Goal: Transaction & Acquisition: Purchase product/service

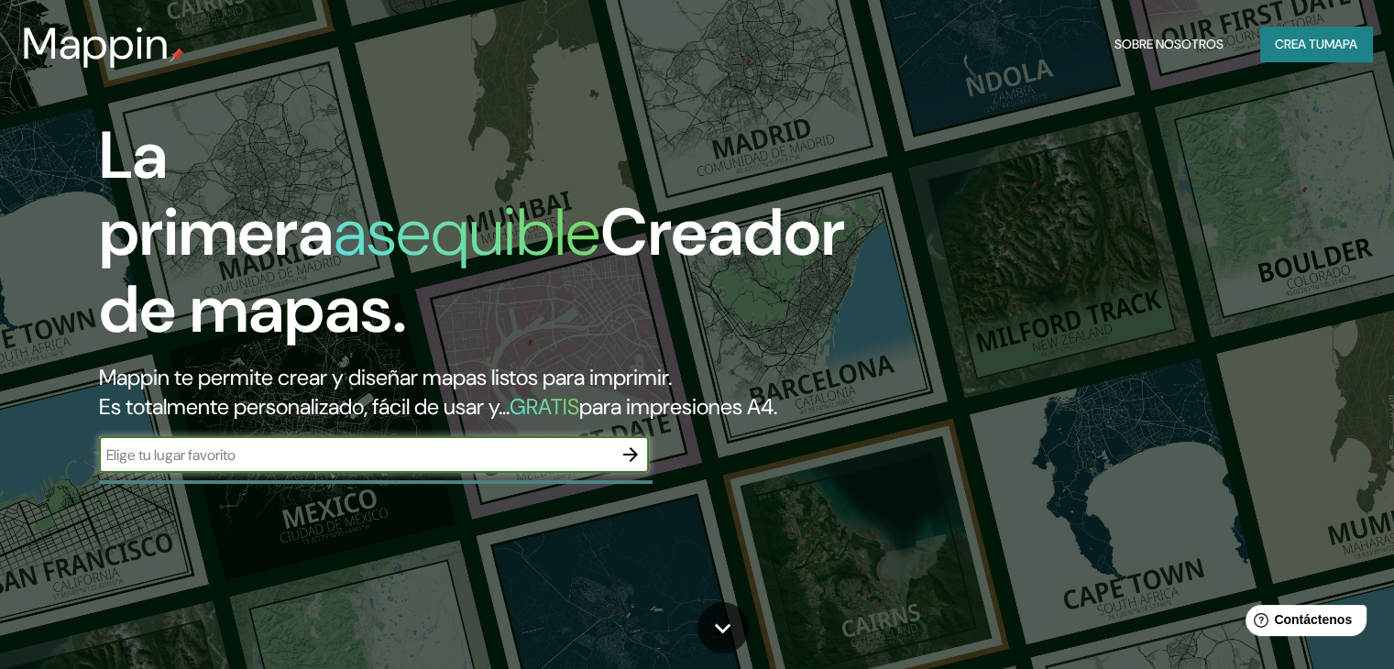
click at [631, 466] on icon "button" at bounding box center [631, 455] width 22 height 22
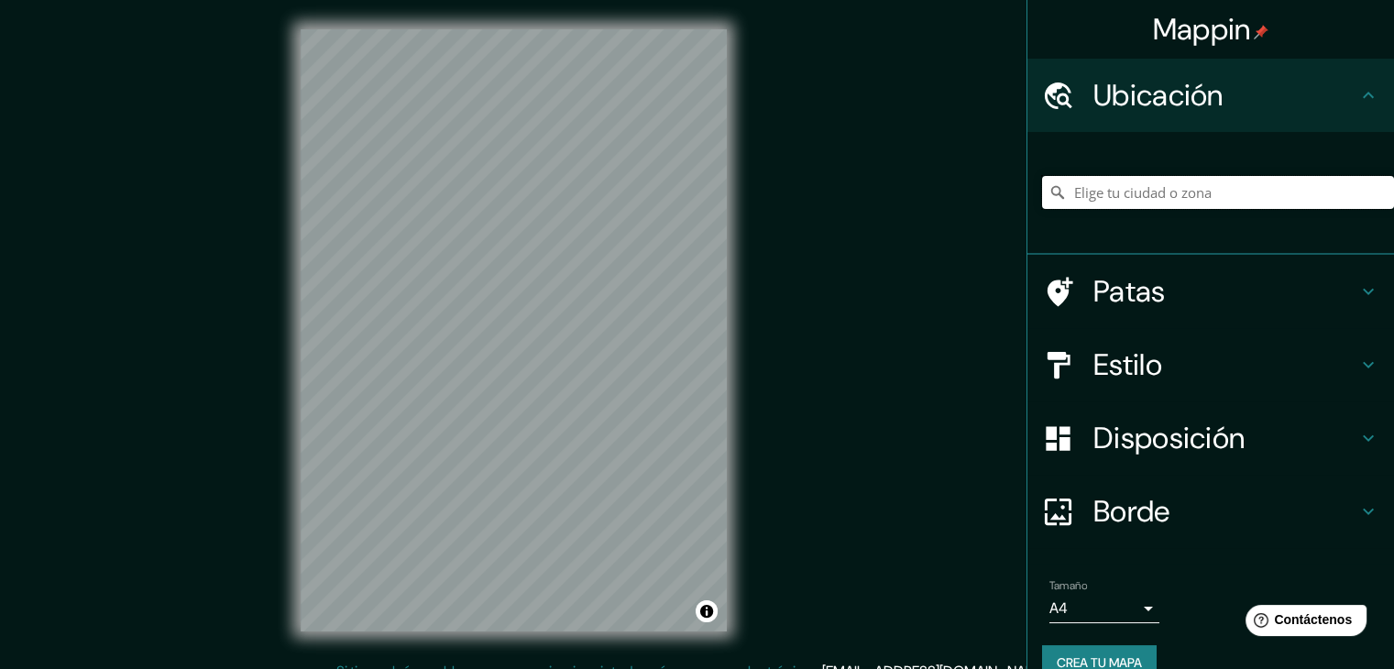
click at [1118, 193] on input "Elige tu ciudad o zona" at bounding box center [1218, 192] width 352 height 33
click at [734, 344] on div "© Mapbox © OpenStreetMap Improve this map" at bounding box center [513, 330] width 485 height 661
click at [1093, 183] on input "Elige tu ciudad o zona" at bounding box center [1218, 192] width 352 height 33
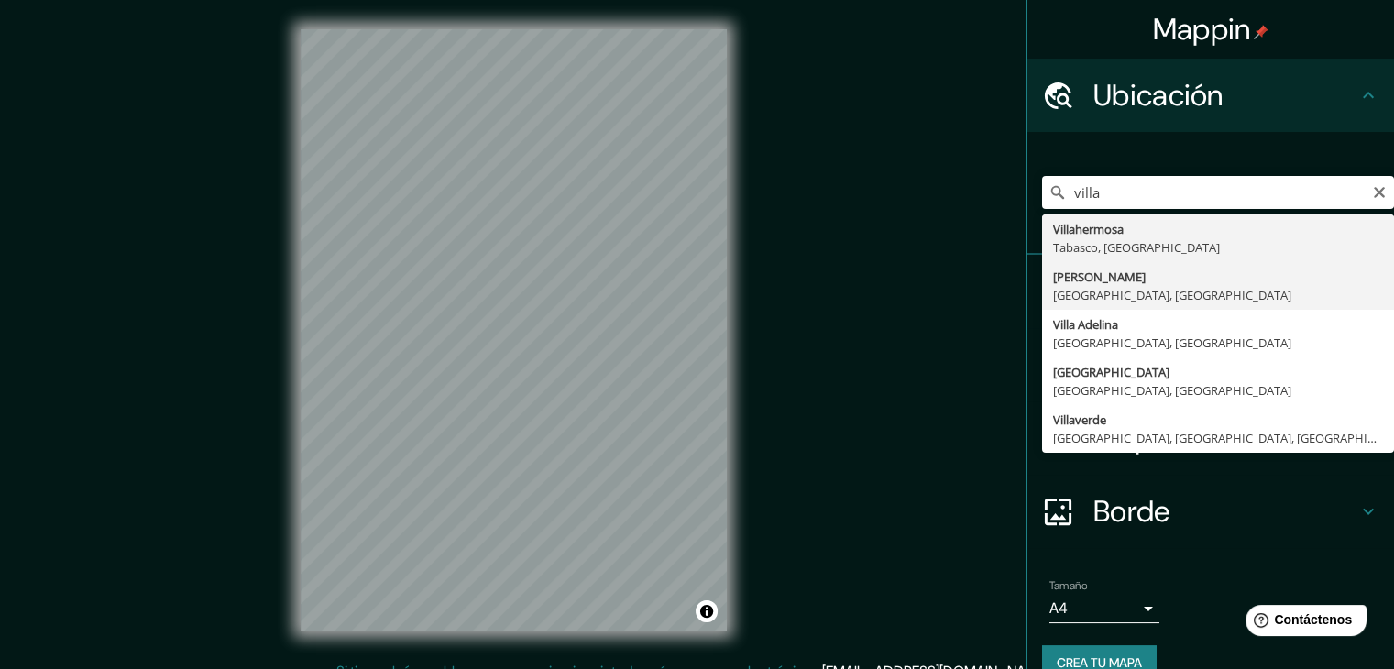
type input "[PERSON_NAME], [GEOGRAPHIC_DATA], [GEOGRAPHIC_DATA]"
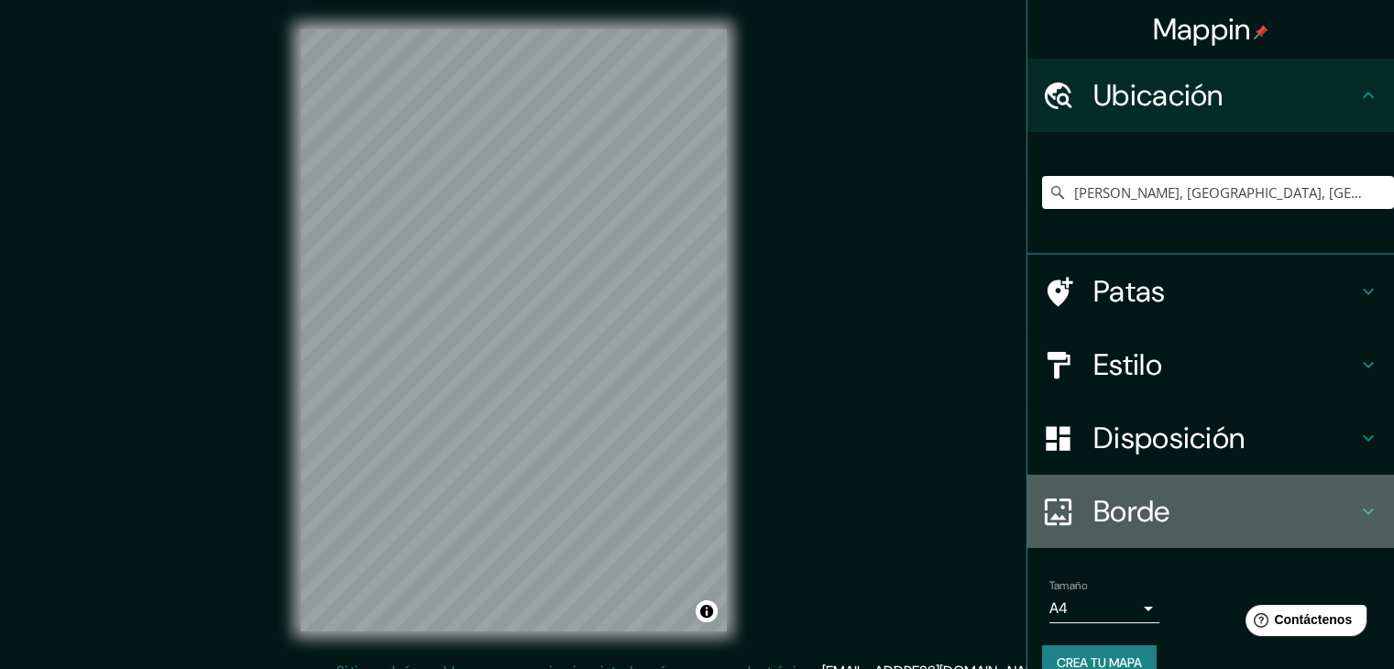
click at [1357, 519] on icon at bounding box center [1368, 511] width 22 height 22
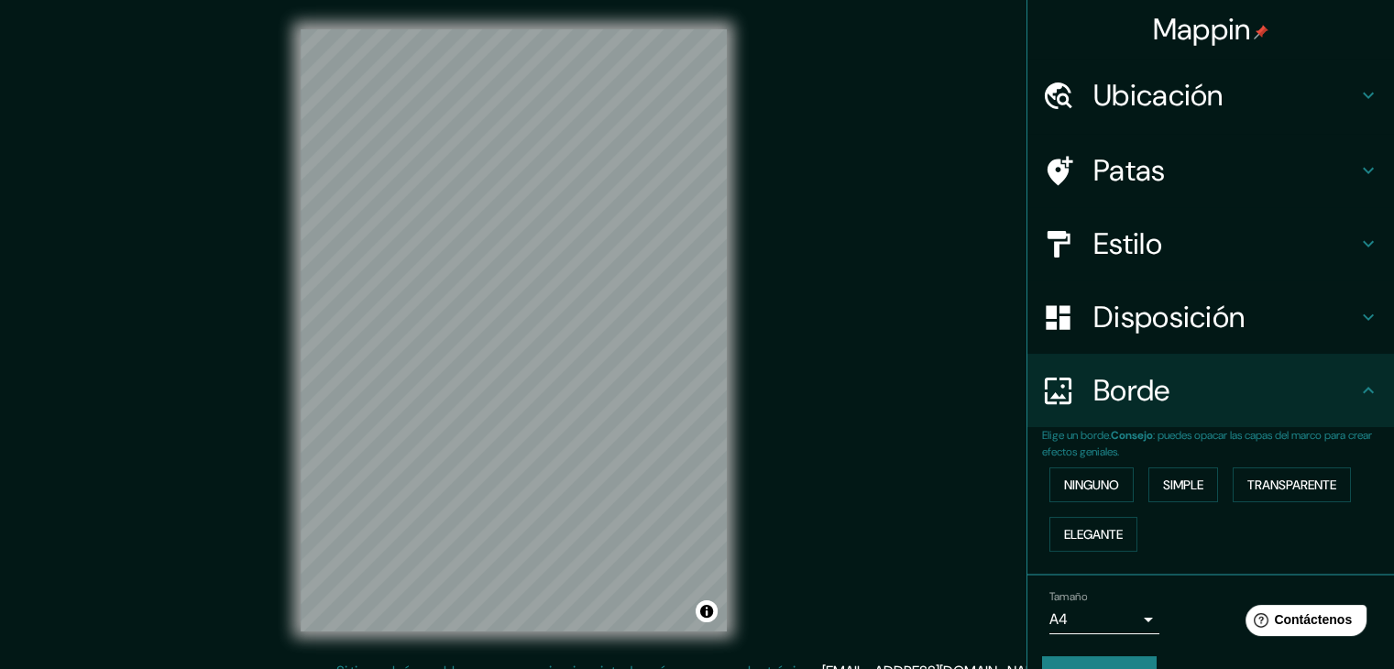
click at [1132, 613] on body "Mappin Ubicación [PERSON_NAME], [GEOGRAPHIC_DATA], [GEOGRAPHIC_DATA] Patas Esti…" at bounding box center [697, 334] width 1394 height 669
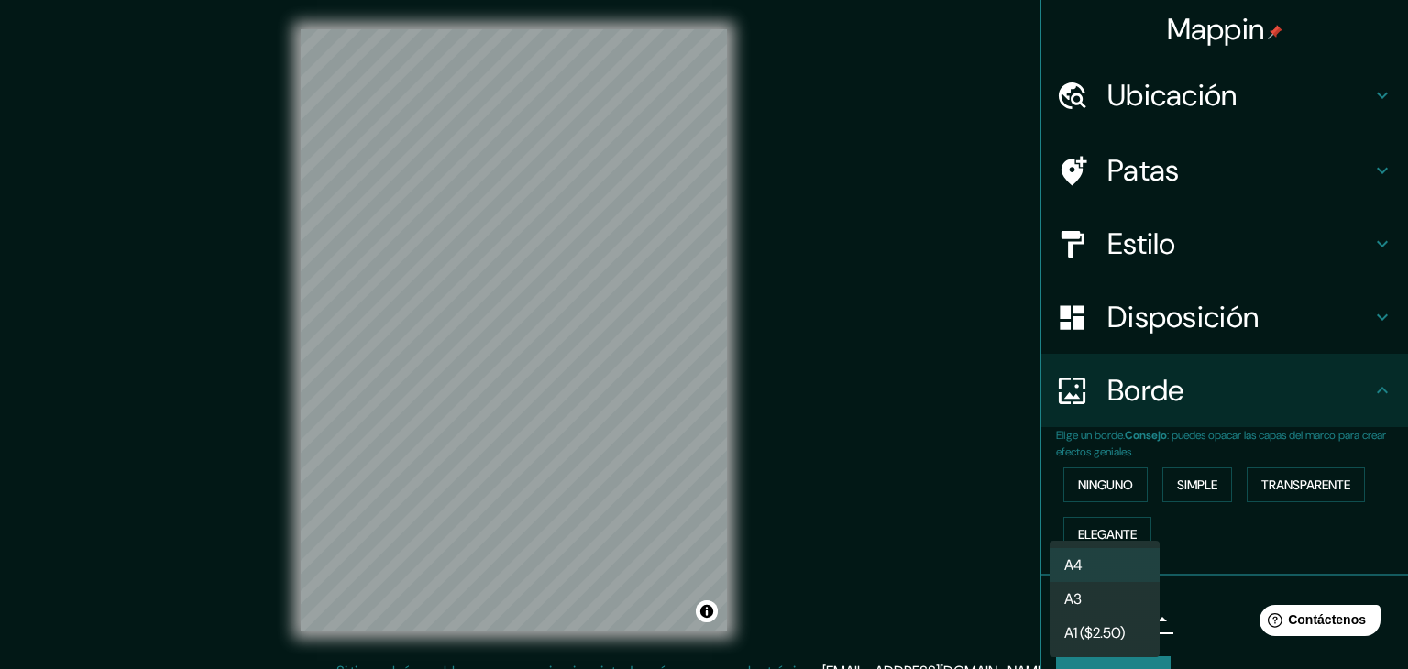
click at [1110, 599] on li "A3" at bounding box center [1105, 599] width 110 height 34
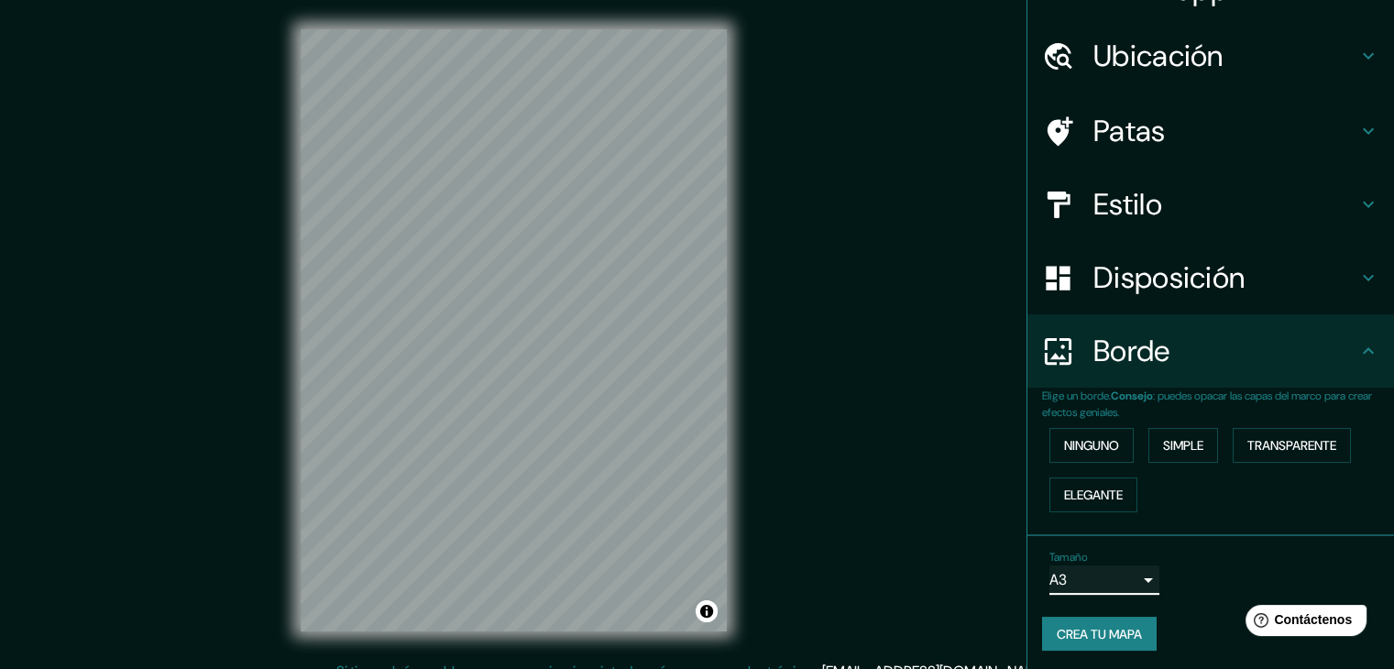
scroll to position [41, 0]
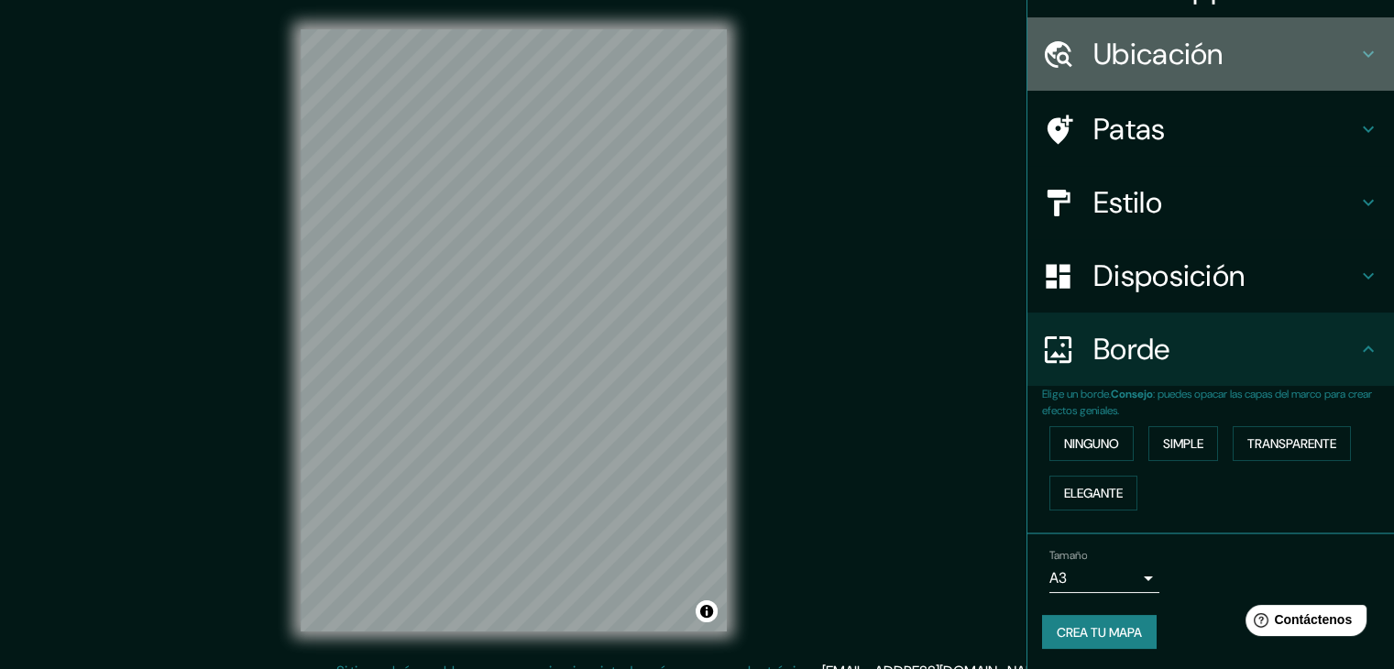
click at [1302, 63] on h4 "Ubicación" at bounding box center [1226, 54] width 264 height 37
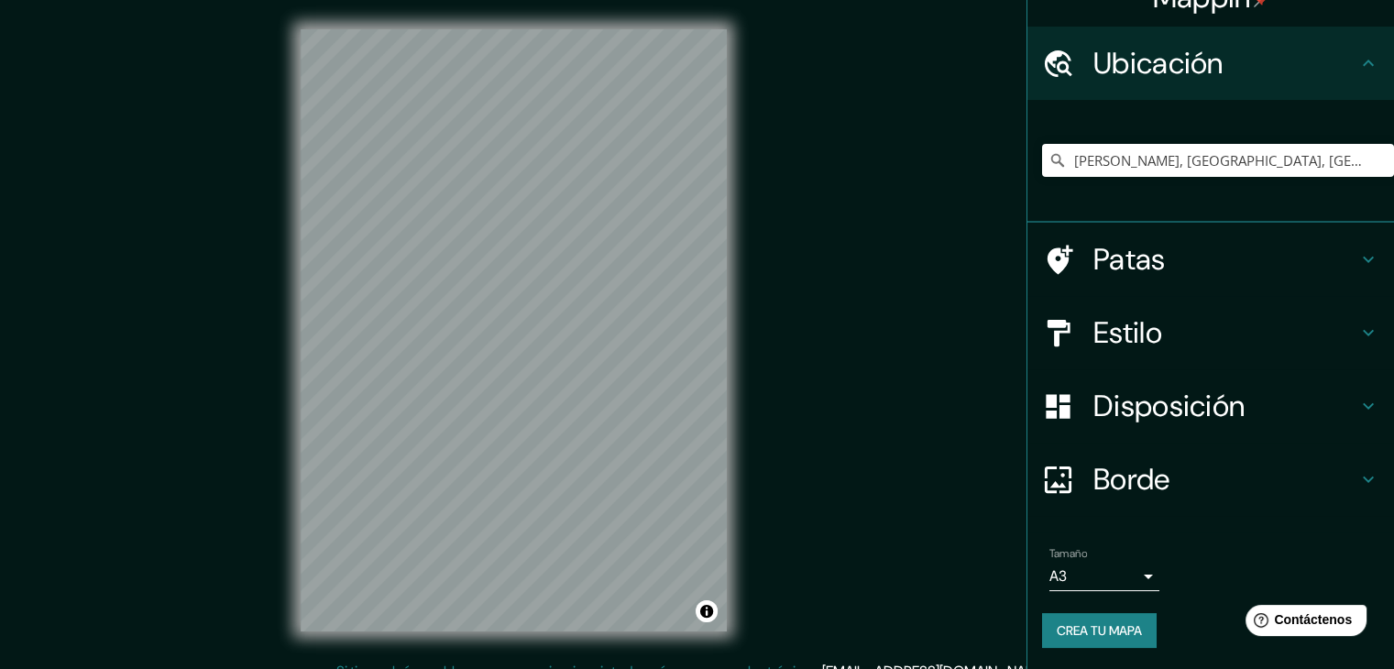
click at [1132, 240] on font "Patas" at bounding box center [1130, 259] width 72 height 38
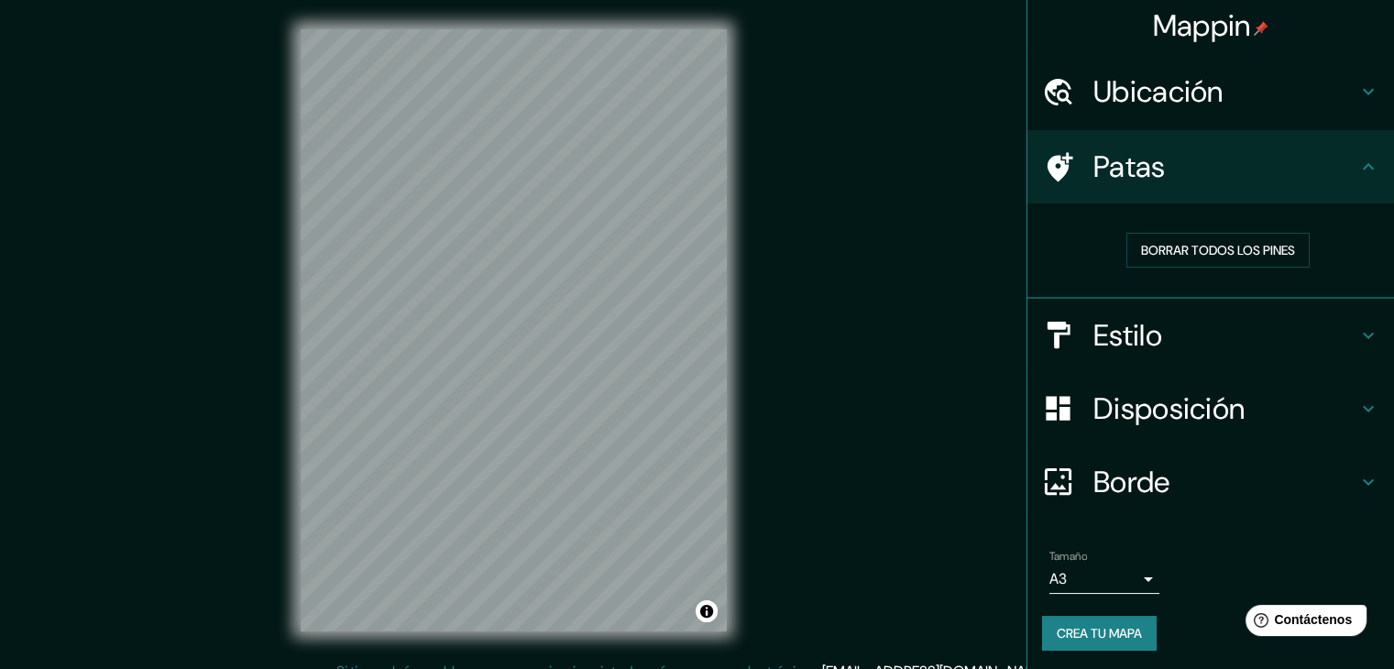
scroll to position [5, 0]
click at [1173, 337] on h4 "Estilo" at bounding box center [1226, 334] width 264 height 37
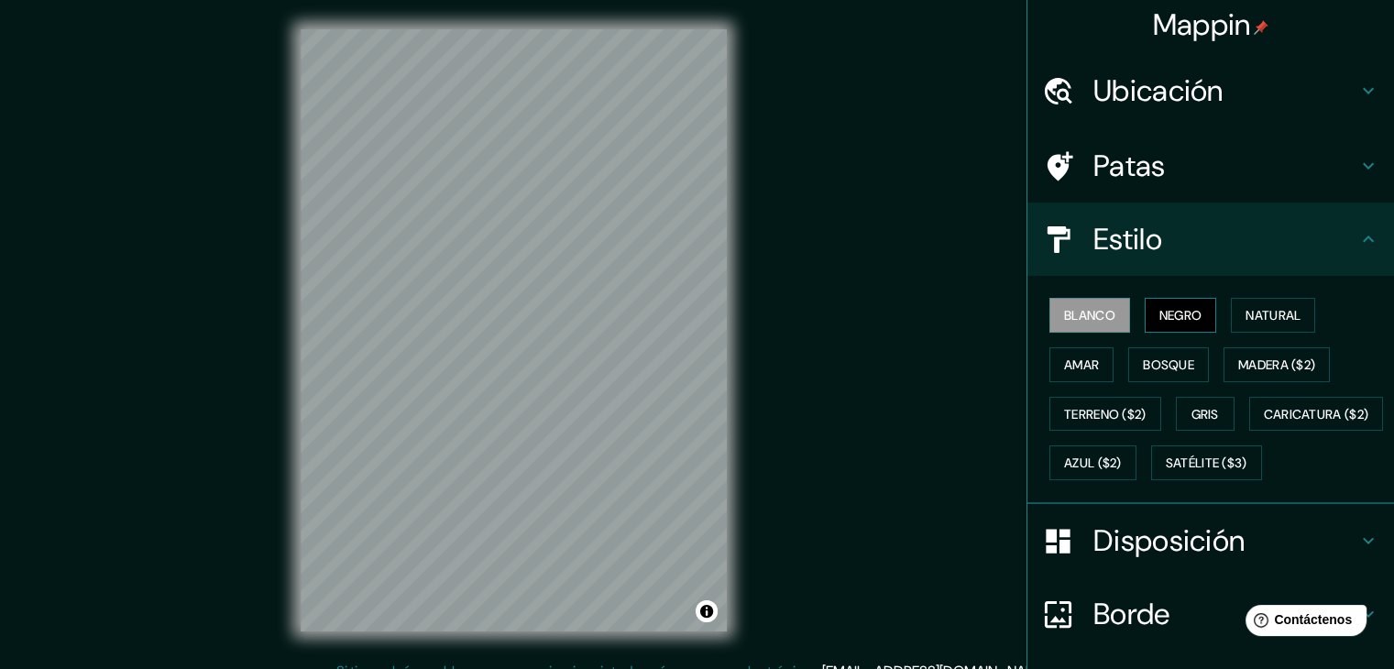
click at [1159, 315] on font "Negro" at bounding box center [1180, 315] width 43 height 16
click at [1270, 307] on font "Natural" at bounding box center [1273, 315] width 55 height 16
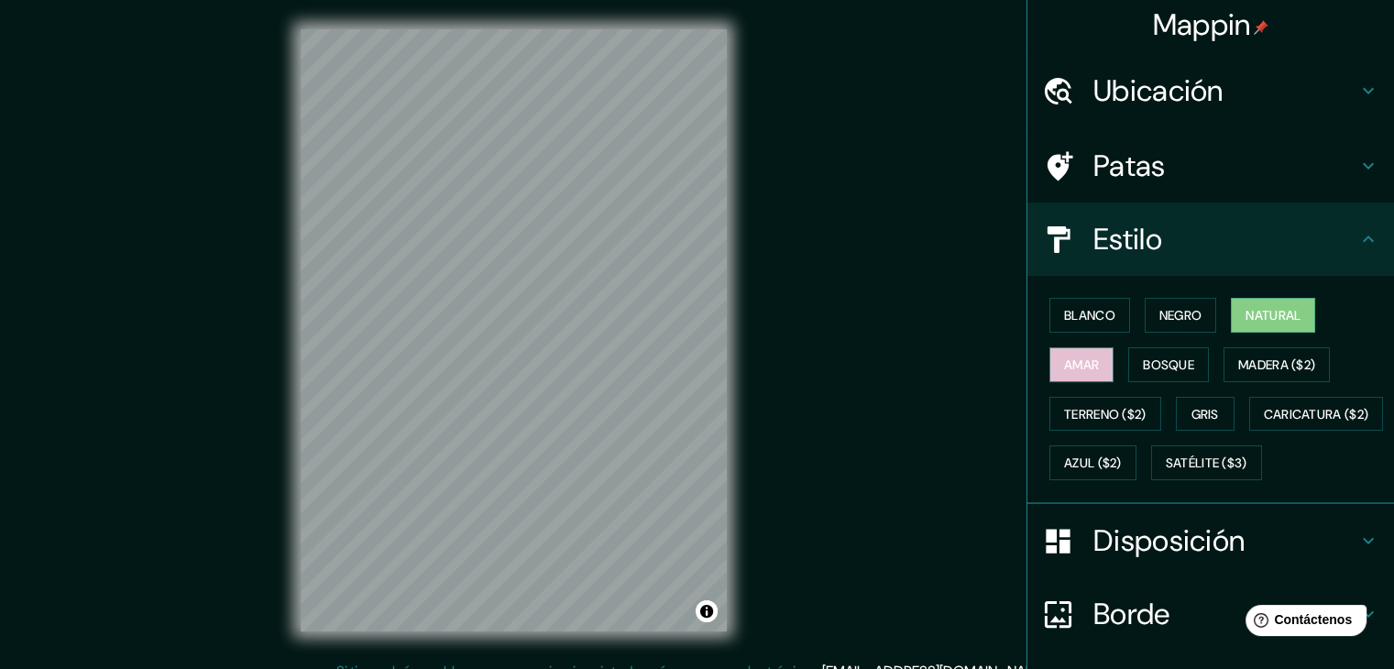
click at [1094, 351] on button "Amar" at bounding box center [1082, 364] width 64 height 35
click at [1129, 363] on button "Bosque" at bounding box center [1168, 364] width 81 height 35
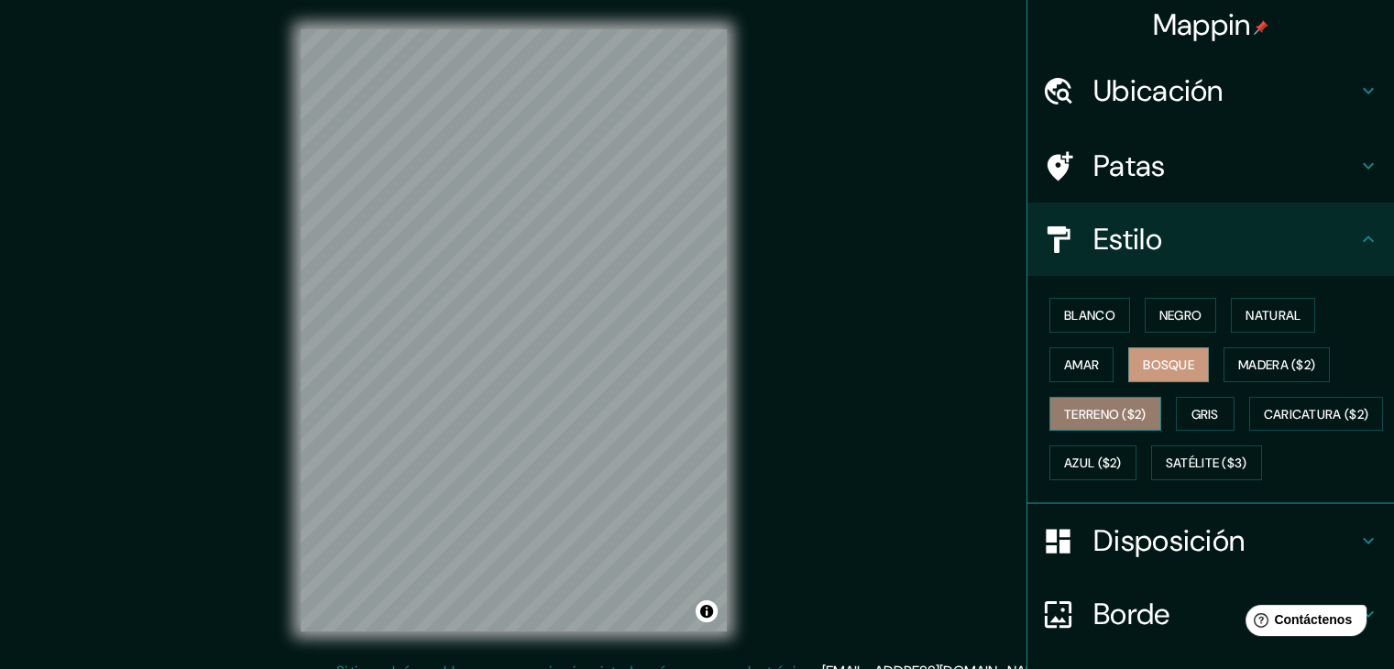
click at [1083, 402] on font "Terreno ($2)" at bounding box center [1105, 414] width 82 height 24
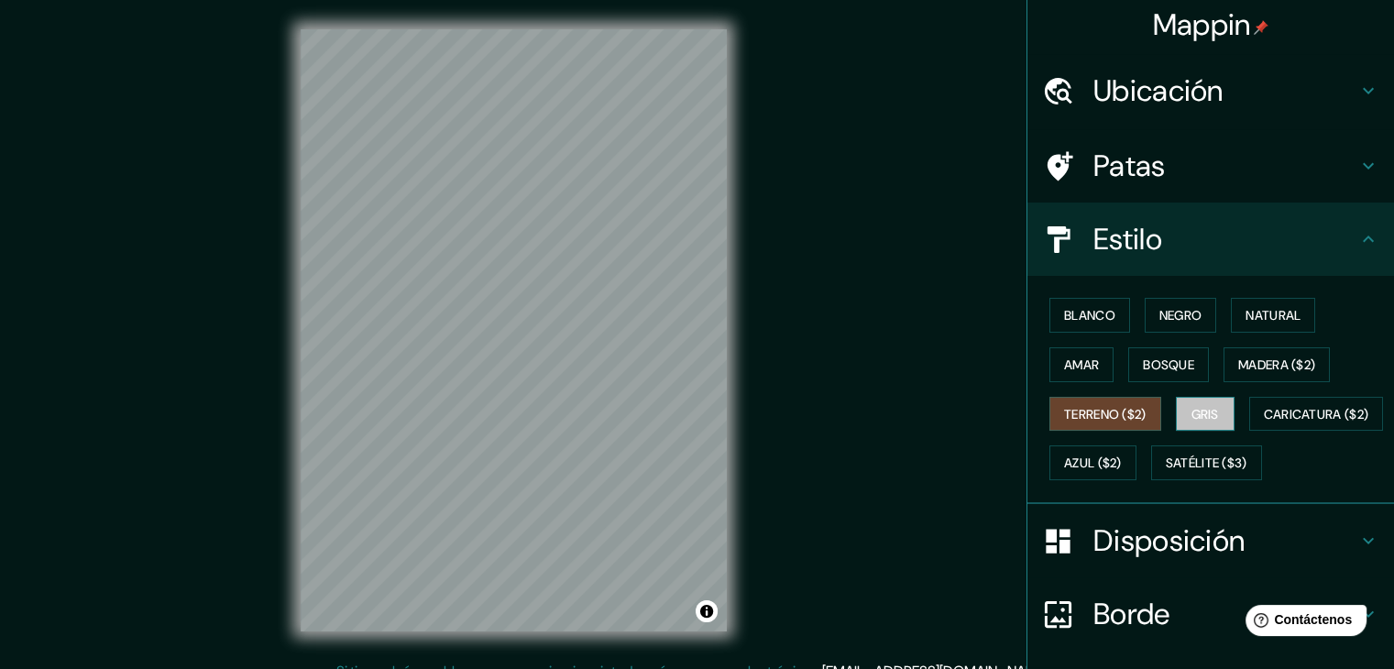
click at [1202, 412] on font "Gris" at bounding box center [1205, 414] width 27 height 16
click at [1133, 410] on font "Terreno ($2)" at bounding box center [1105, 414] width 82 height 16
click at [1169, 368] on font "Bosque" at bounding box center [1168, 365] width 51 height 16
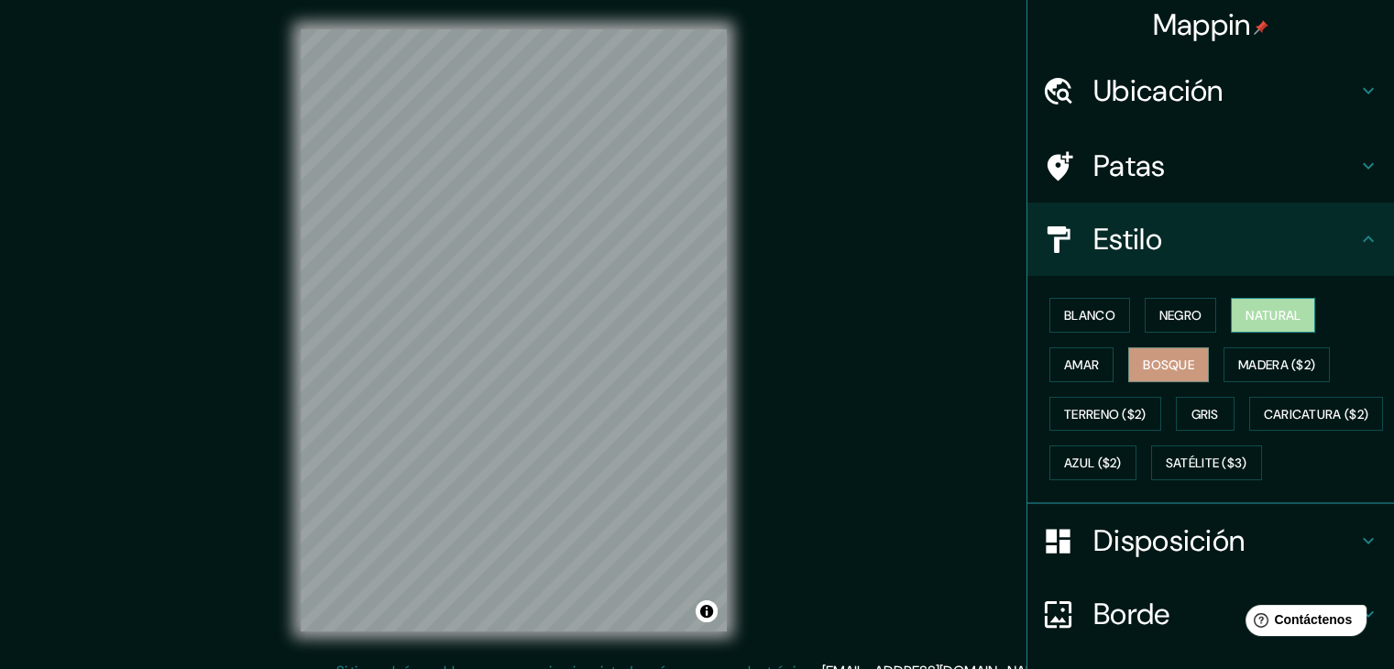
click at [1264, 307] on font "Natural" at bounding box center [1273, 315] width 55 height 16
click at [1102, 321] on font "Blanco" at bounding box center [1089, 315] width 51 height 16
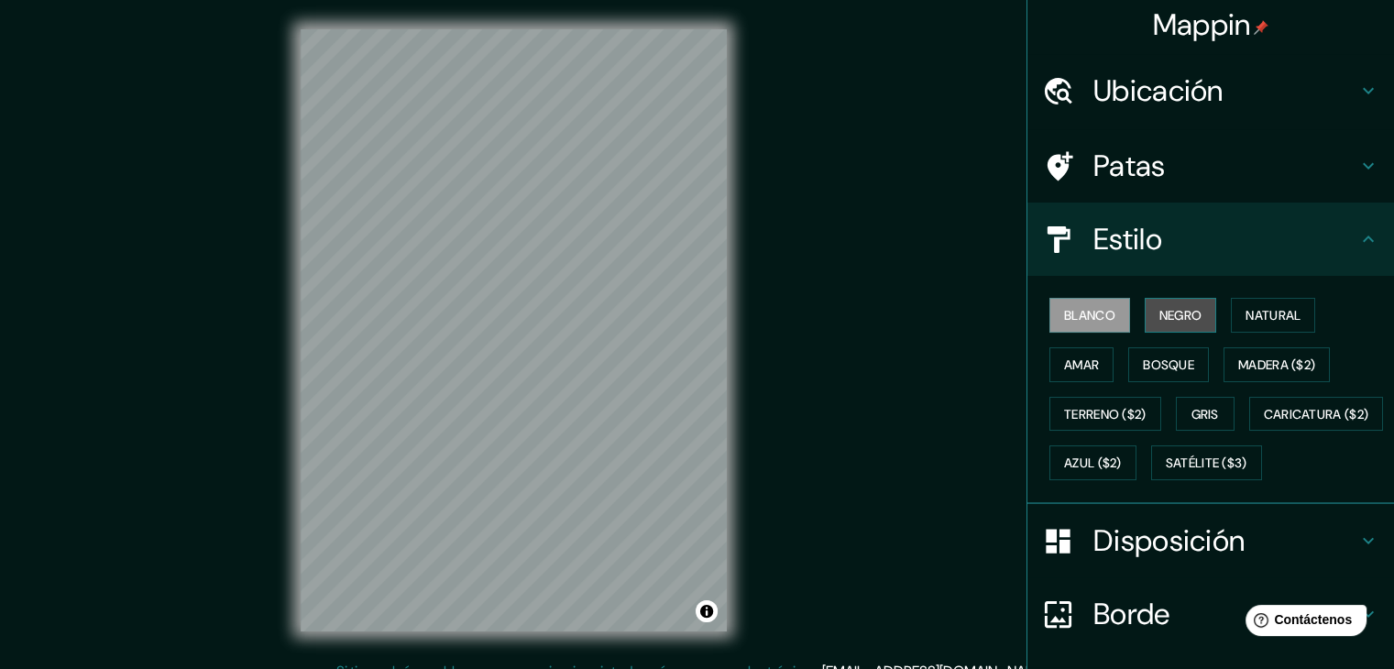
click at [1159, 307] on font "Negro" at bounding box center [1180, 315] width 43 height 16
click at [1064, 353] on font "Amar" at bounding box center [1081, 365] width 35 height 24
click at [1146, 382] on div "Blanco Negro Natural Amar Bosque Madera ($2) Terreno ($2) Gris Caricatura ($2) …" at bounding box center [1218, 389] width 352 height 197
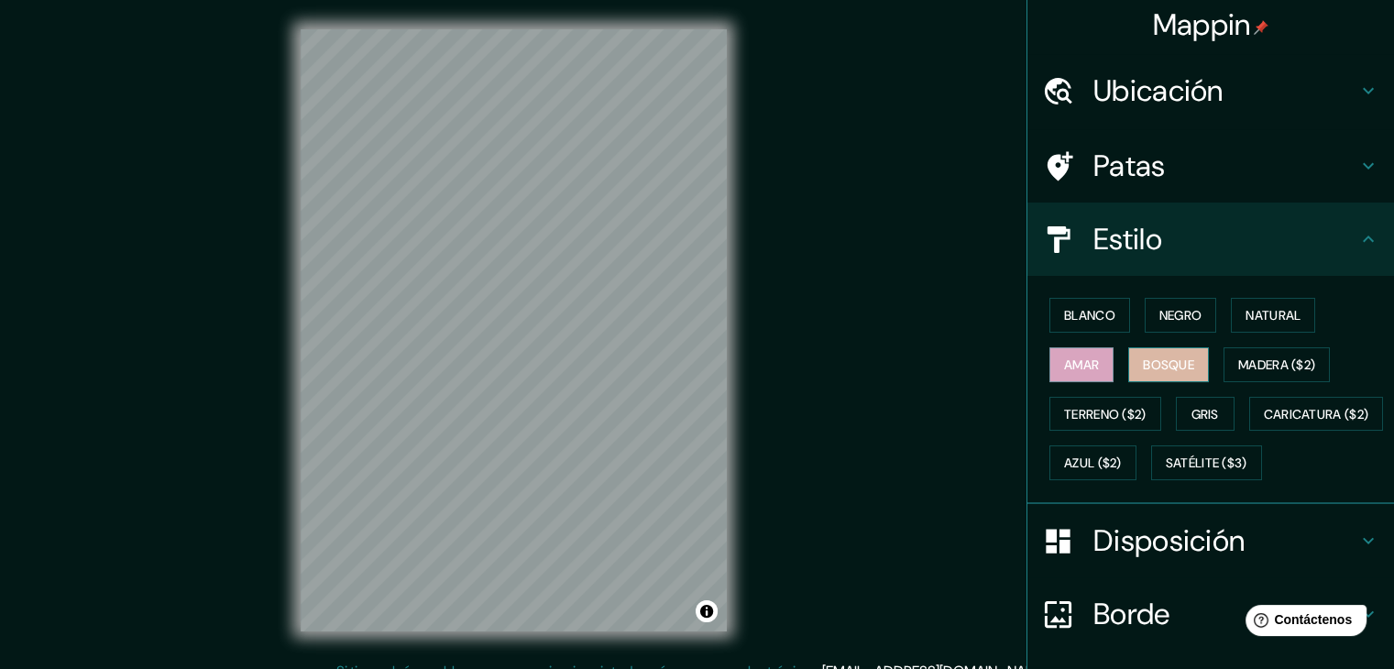
click at [1155, 373] on font "Bosque" at bounding box center [1168, 365] width 51 height 24
click at [1082, 353] on font "Amar" at bounding box center [1081, 365] width 35 height 24
click at [1084, 332] on div "Blanco Negro Natural Amar Bosque Madera ($2) Terreno ($2) Gris Caricatura ($2) …" at bounding box center [1218, 389] width 352 height 197
click at [1085, 325] on button "Blanco" at bounding box center [1090, 315] width 81 height 35
click at [1064, 357] on font "Amar" at bounding box center [1081, 365] width 35 height 16
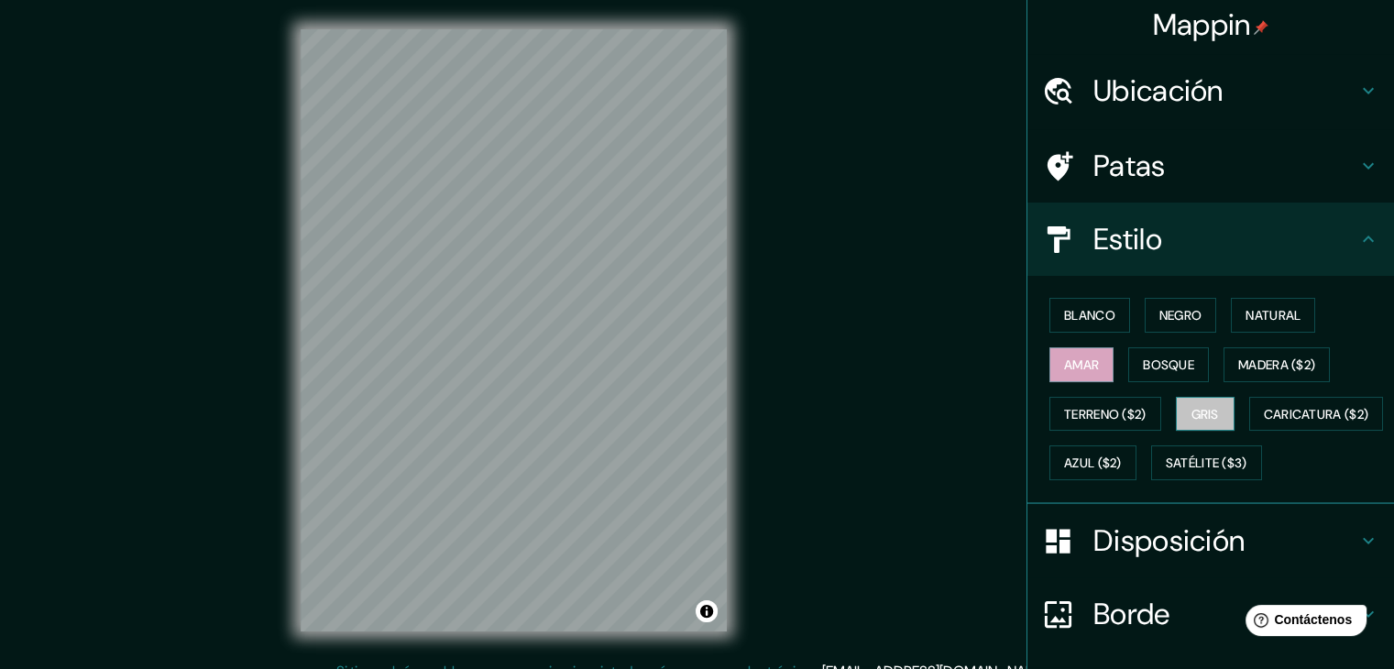
click at [1199, 406] on font "Gris" at bounding box center [1205, 414] width 27 height 16
click at [1174, 357] on font "Bosque" at bounding box center [1168, 365] width 51 height 16
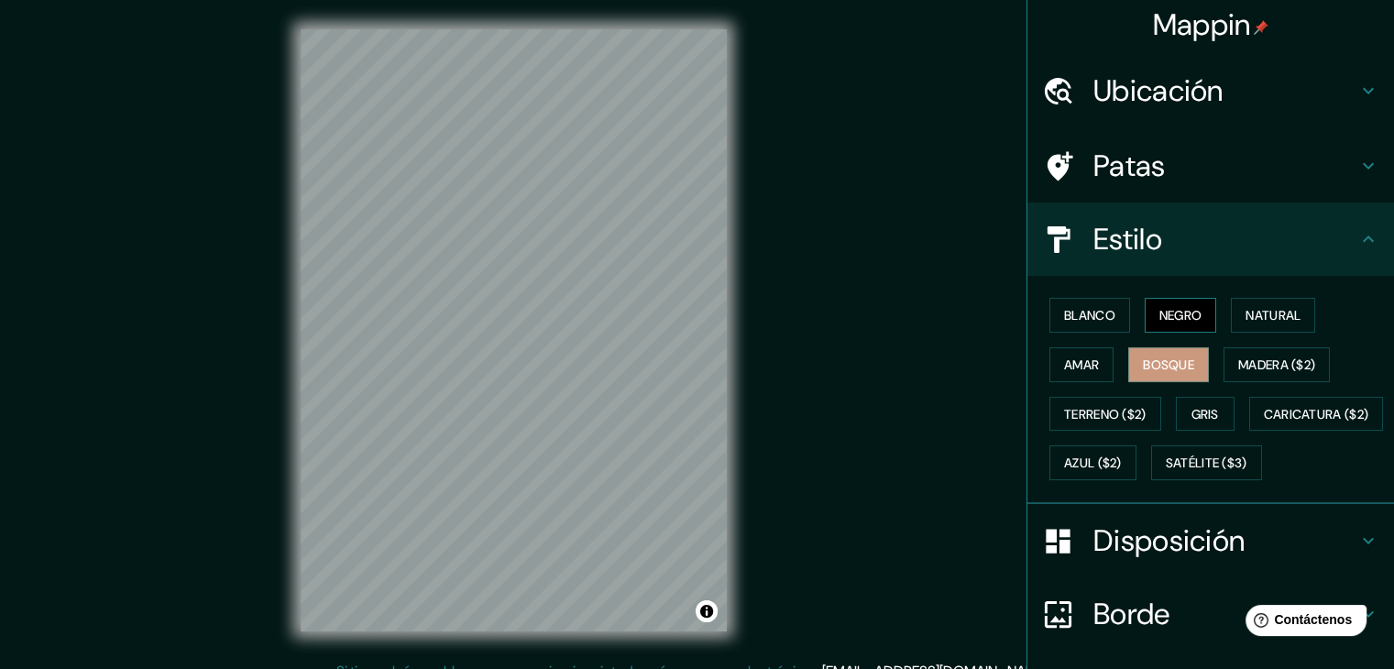
click at [1159, 311] on font "Negro" at bounding box center [1180, 315] width 43 height 16
click at [1081, 341] on div "Blanco Negro Natural Amar Bosque Madera ($2) Terreno ($2) Gris Caricatura ($2) …" at bounding box center [1218, 389] width 352 height 197
click at [1081, 325] on button "Blanco" at bounding box center [1090, 315] width 81 height 35
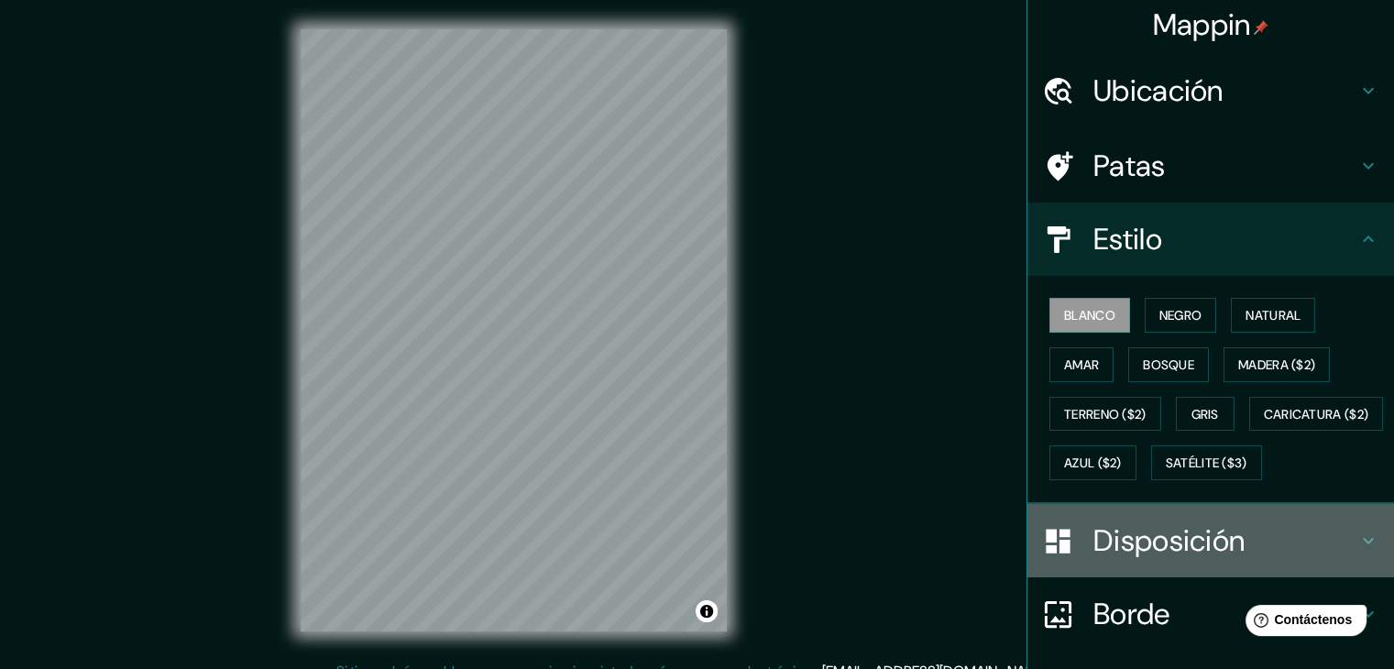
click at [1068, 566] on div "Disposición" at bounding box center [1211, 540] width 367 height 73
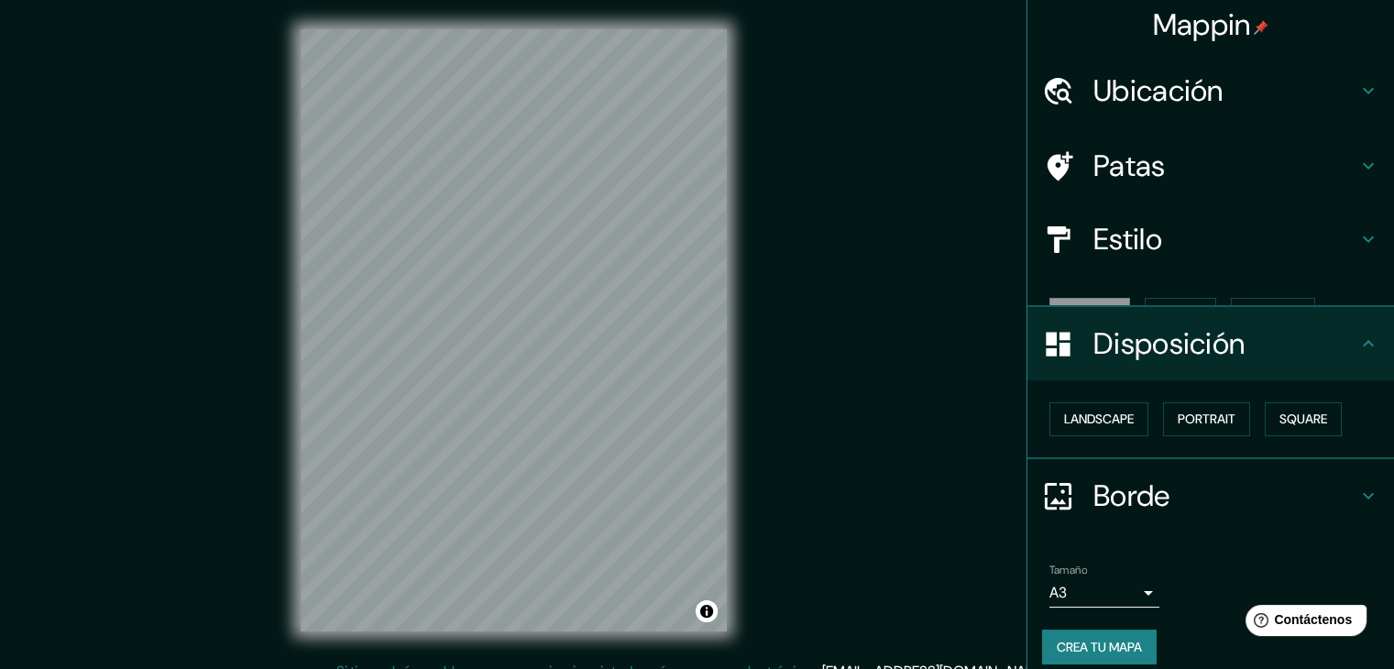
scroll to position [0, 0]
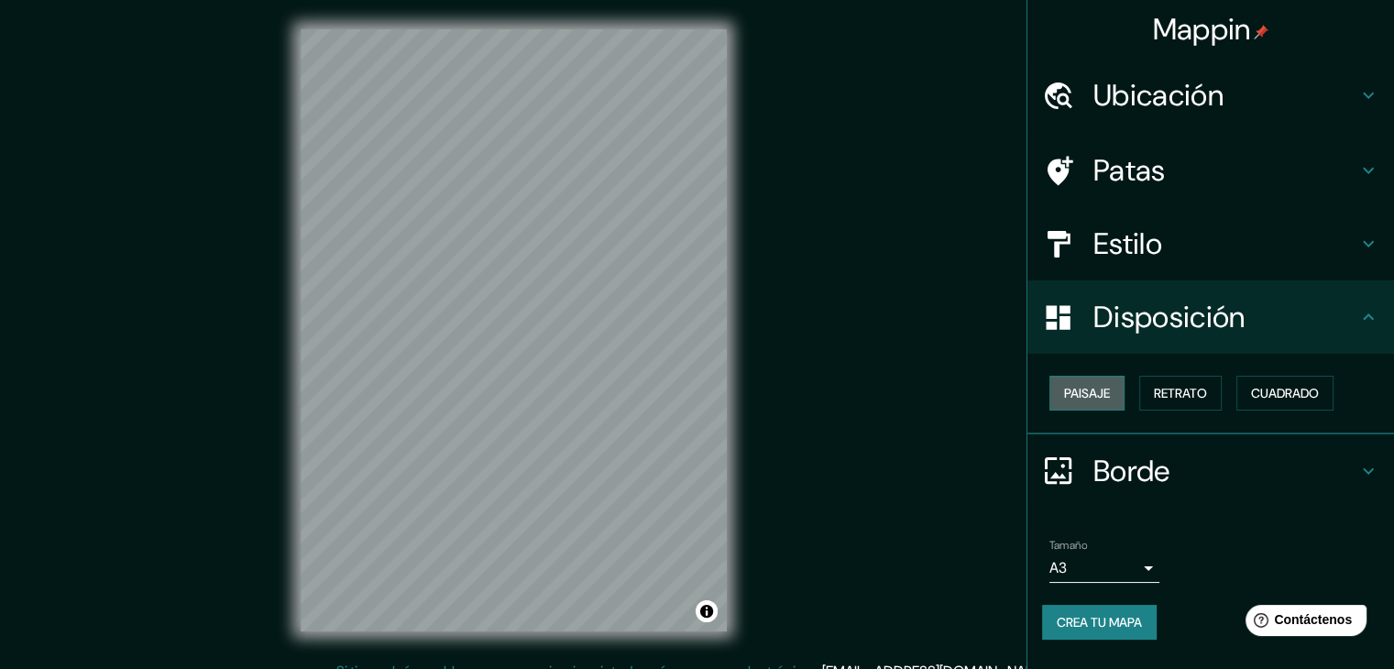
click at [1078, 397] on font "Paisaje" at bounding box center [1087, 393] width 46 height 16
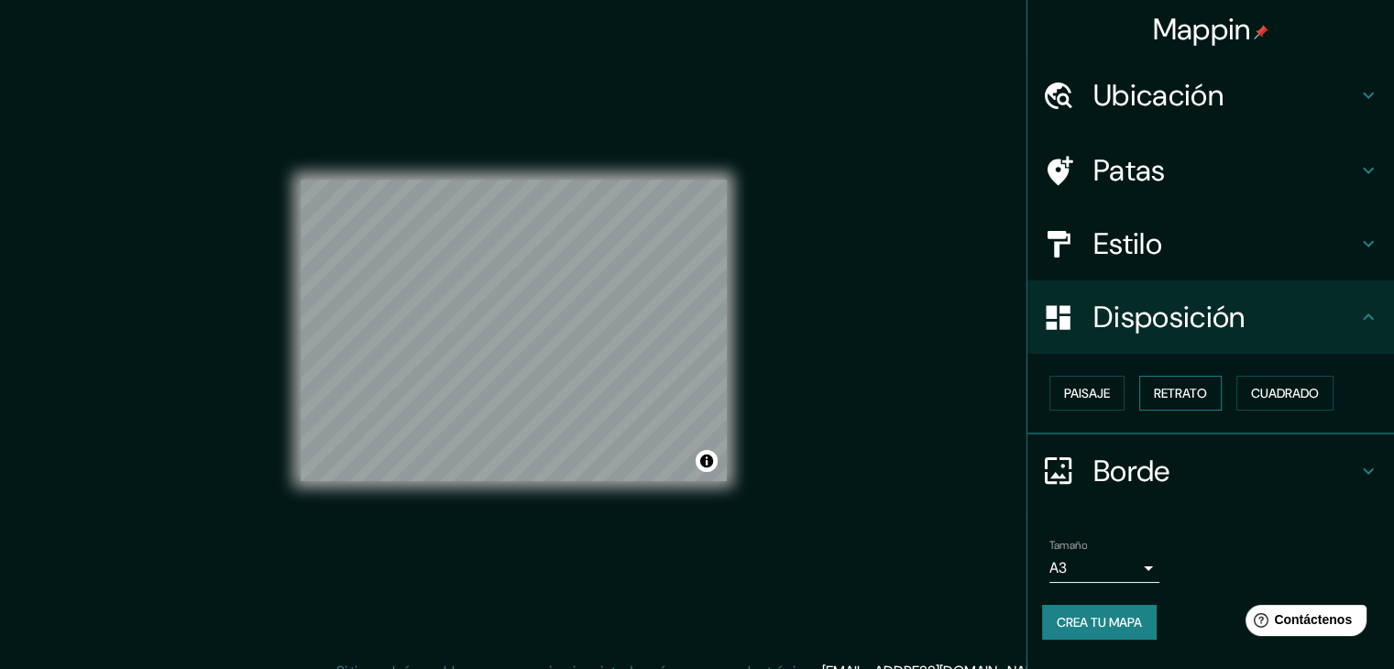
click at [1162, 381] on font "Retrato" at bounding box center [1180, 393] width 53 height 24
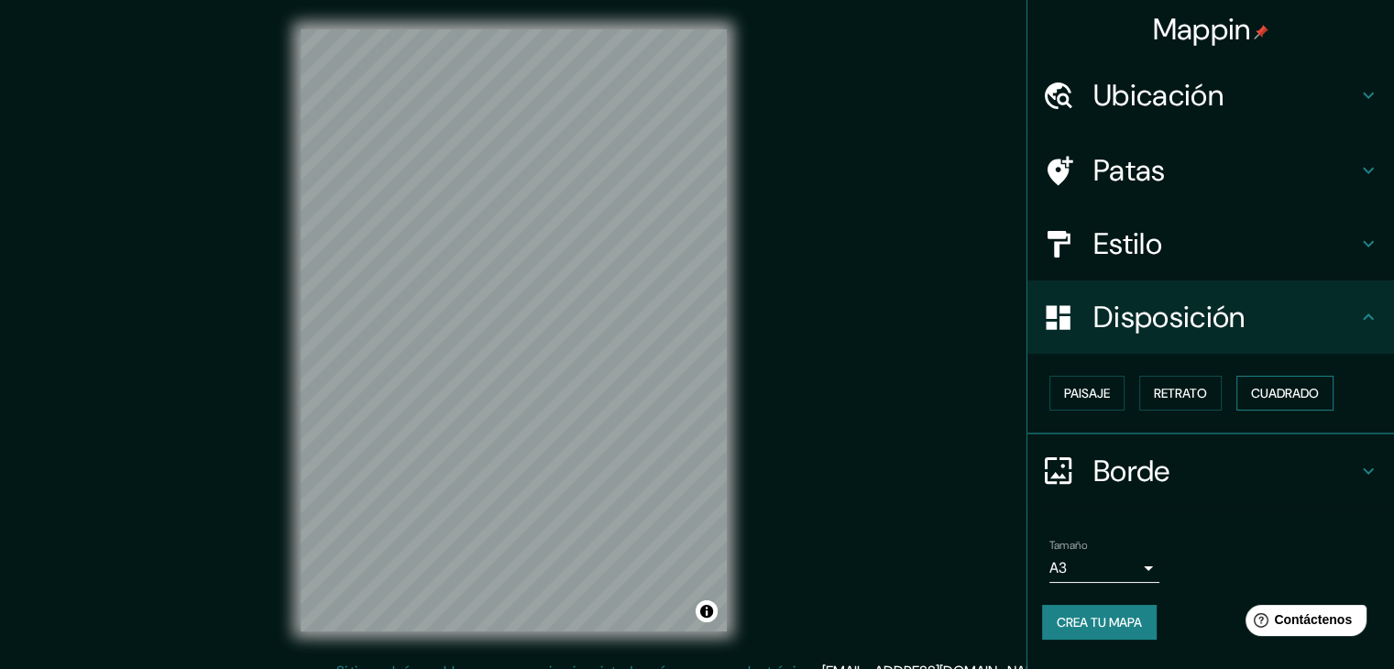
click at [1303, 393] on font "Cuadrado" at bounding box center [1285, 393] width 68 height 16
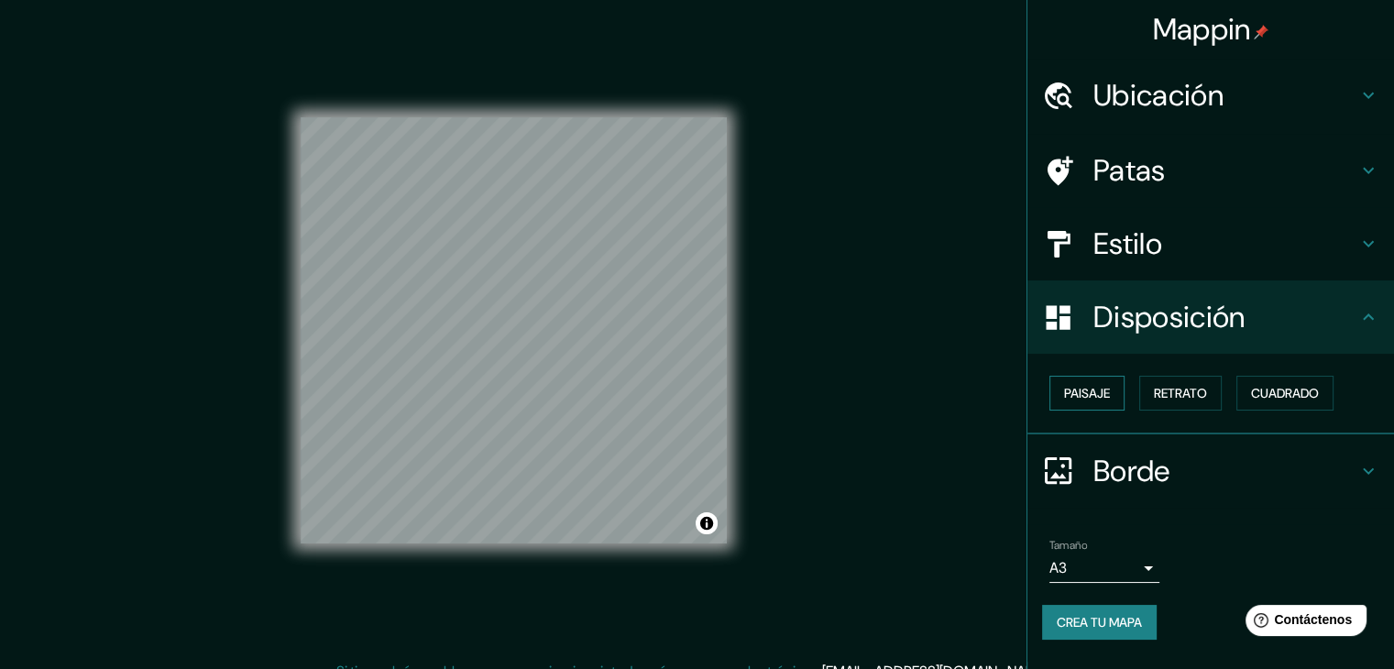
click at [1114, 403] on button "Paisaje" at bounding box center [1087, 393] width 75 height 35
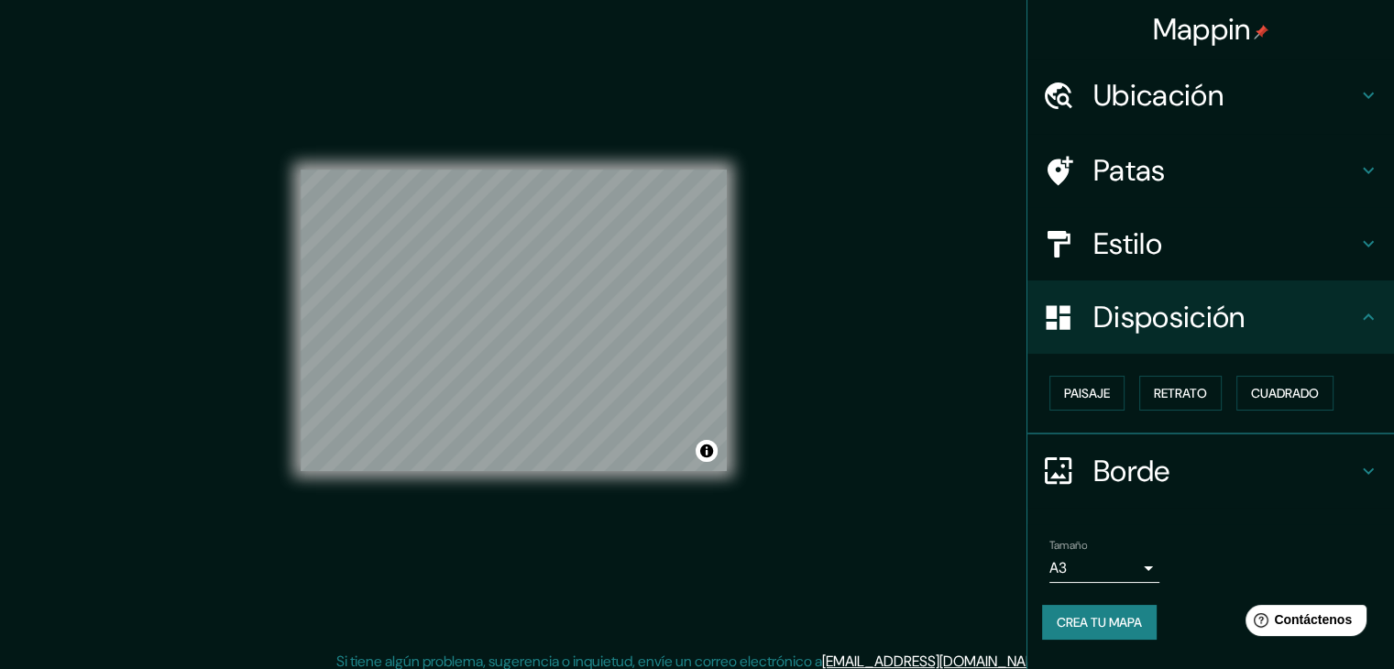
scroll to position [21, 0]
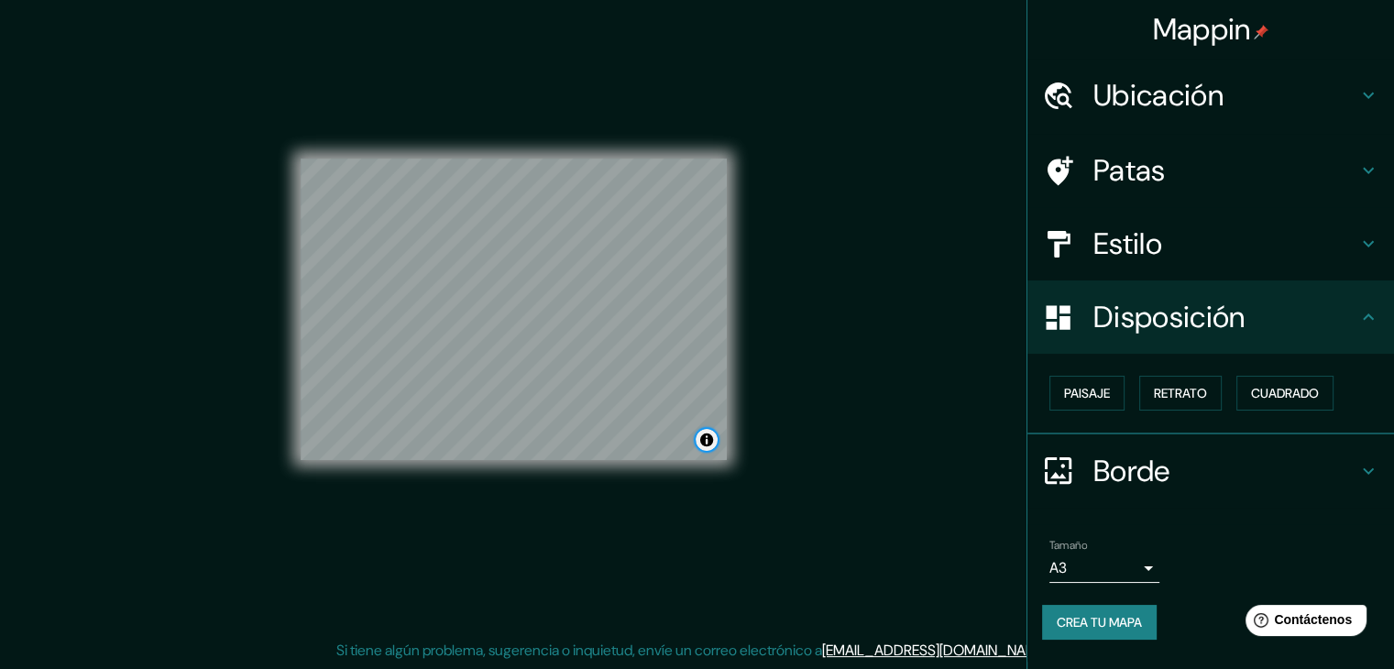
click at [713, 440] on button "Activar o desactivar atribución" at bounding box center [707, 440] width 22 height 22
click at [1201, 155] on h4 "Patas" at bounding box center [1226, 170] width 264 height 37
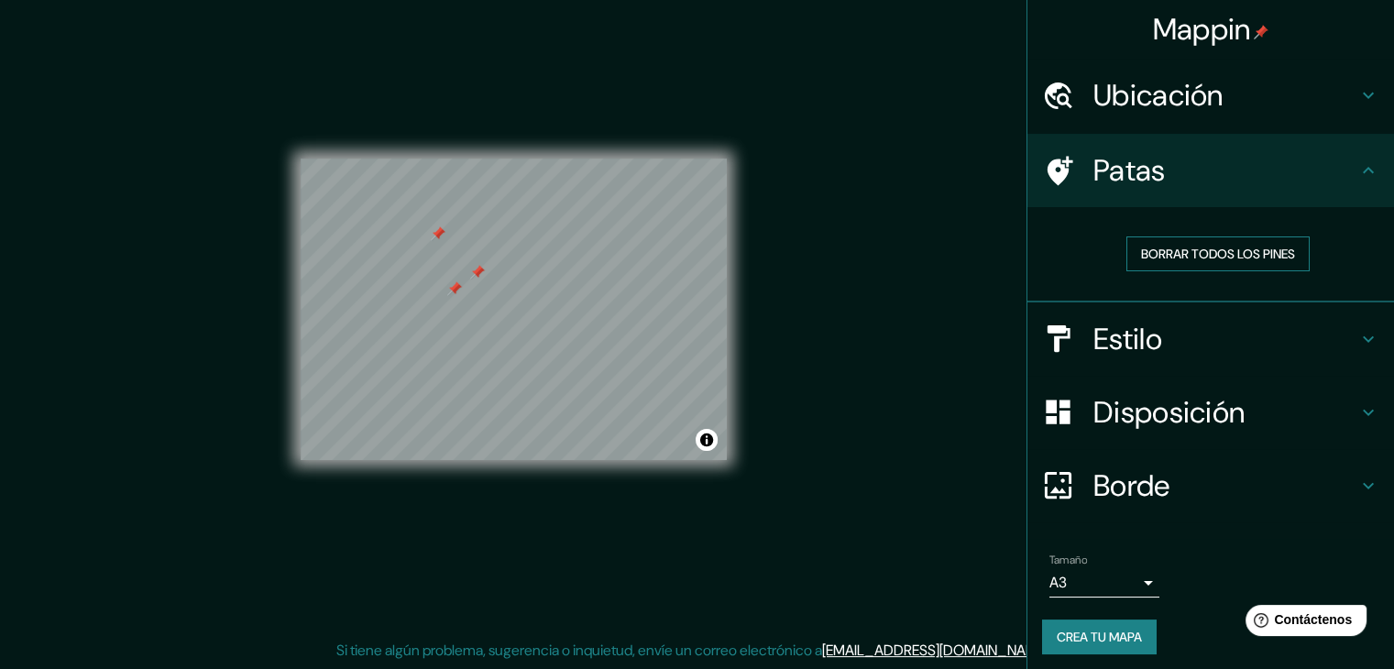
click at [1192, 251] on font "Borrar todos los pines" at bounding box center [1218, 254] width 154 height 16
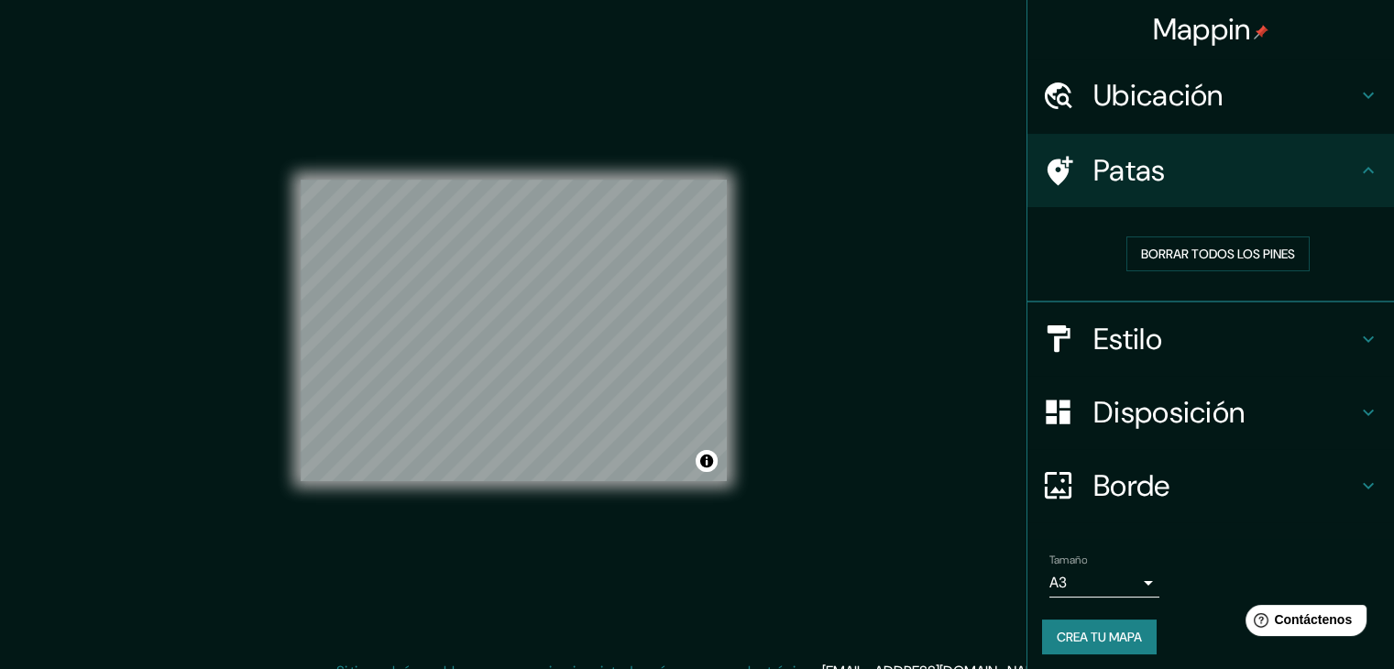
scroll to position [0, 0]
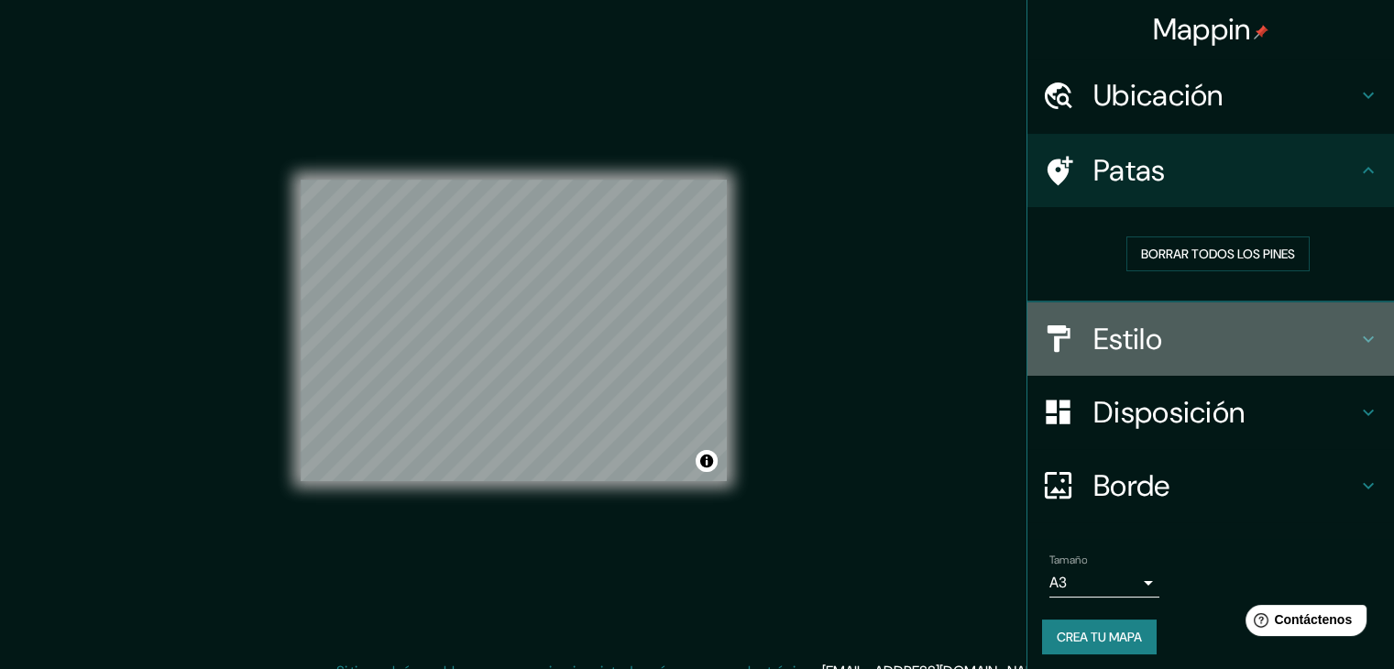
click at [1163, 326] on h4 "Estilo" at bounding box center [1226, 339] width 264 height 37
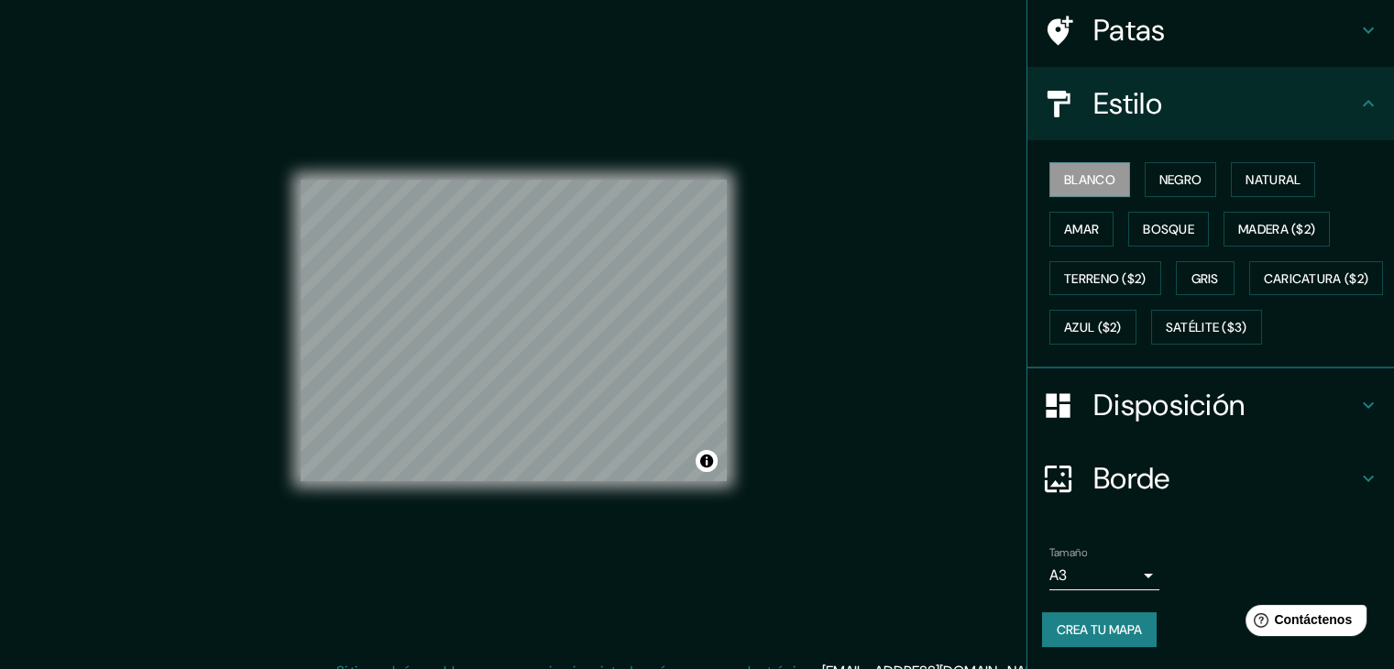
click at [1181, 387] on font "Disposición" at bounding box center [1169, 405] width 151 height 38
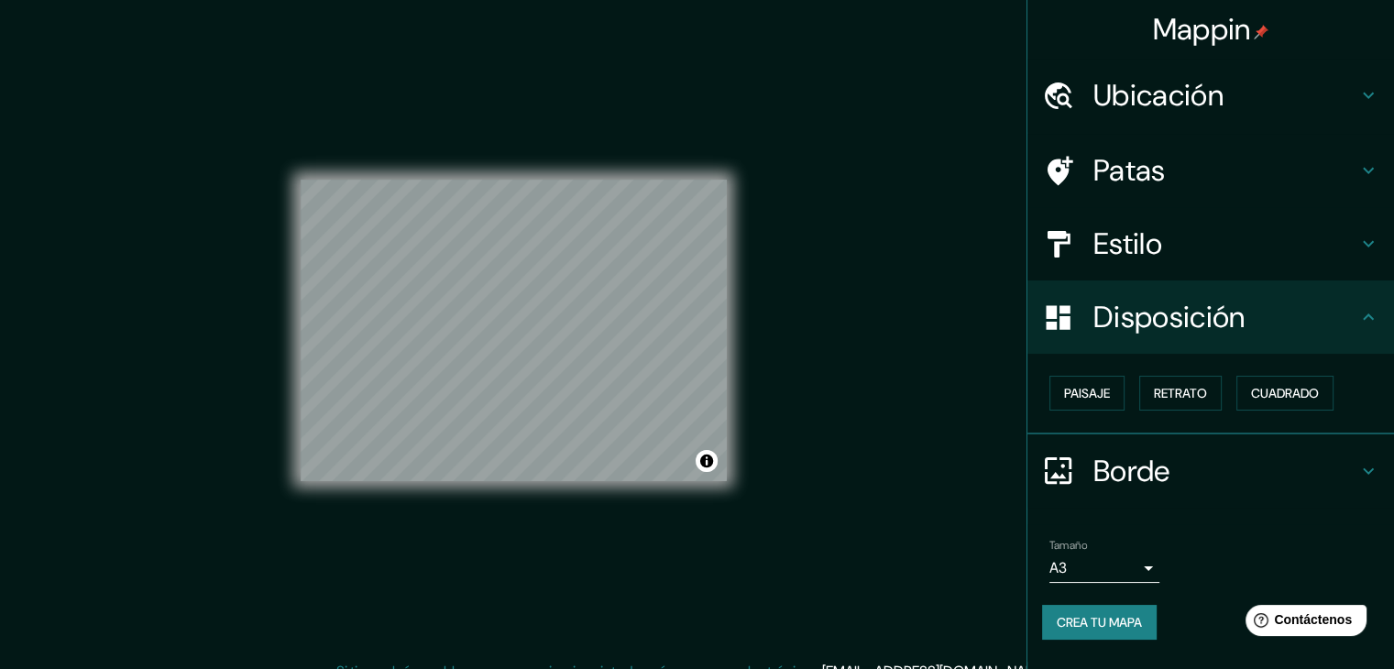
click at [1144, 456] on font "Borde" at bounding box center [1132, 471] width 77 height 38
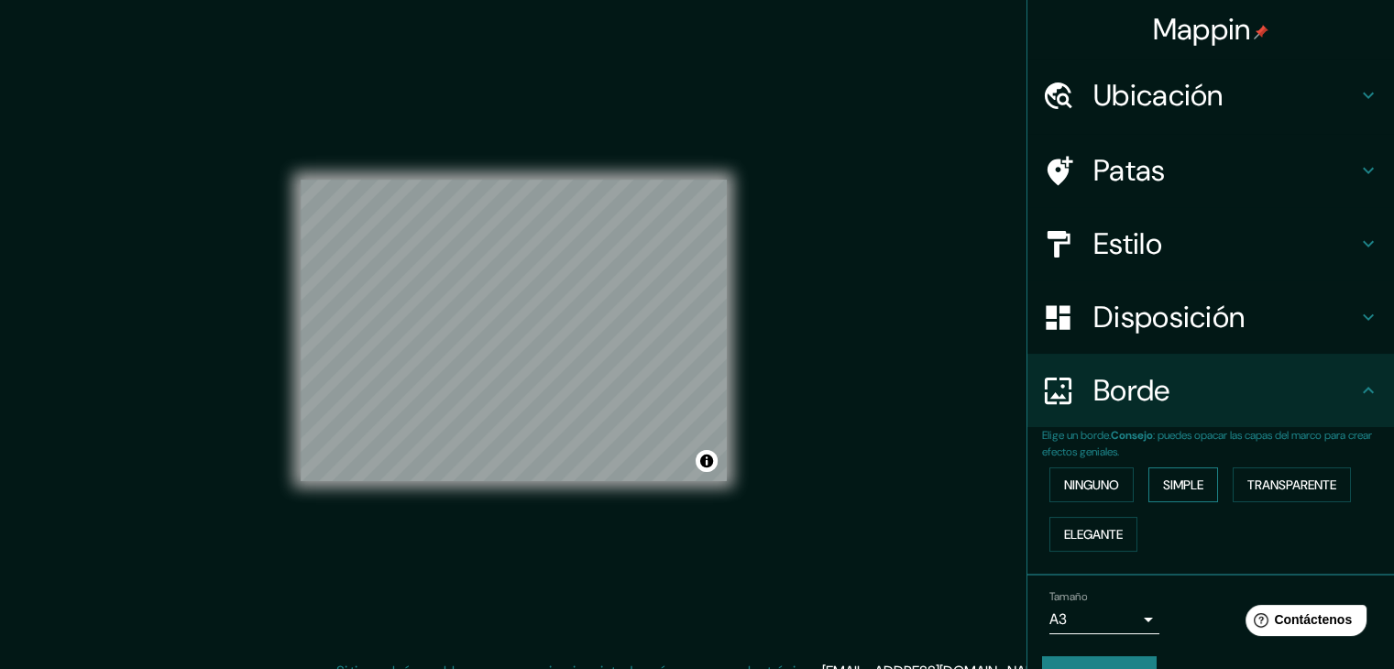
click at [1184, 480] on font "Simple" at bounding box center [1183, 485] width 40 height 16
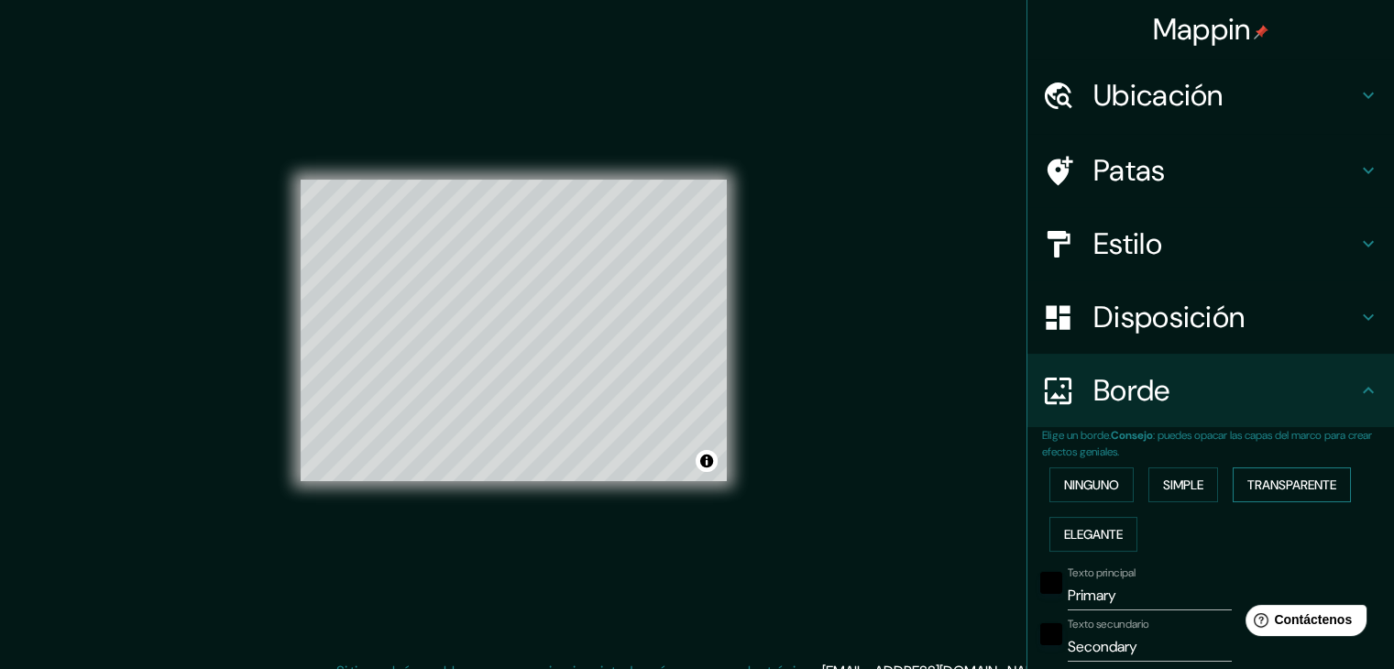
click at [1285, 468] on button "Transparente" at bounding box center [1292, 484] width 118 height 35
click at [1100, 531] on font "Elegante" at bounding box center [1093, 534] width 59 height 16
click at [1080, 481] on font "Ninguno" at bounding box center [1091, 485] width 55 height 16
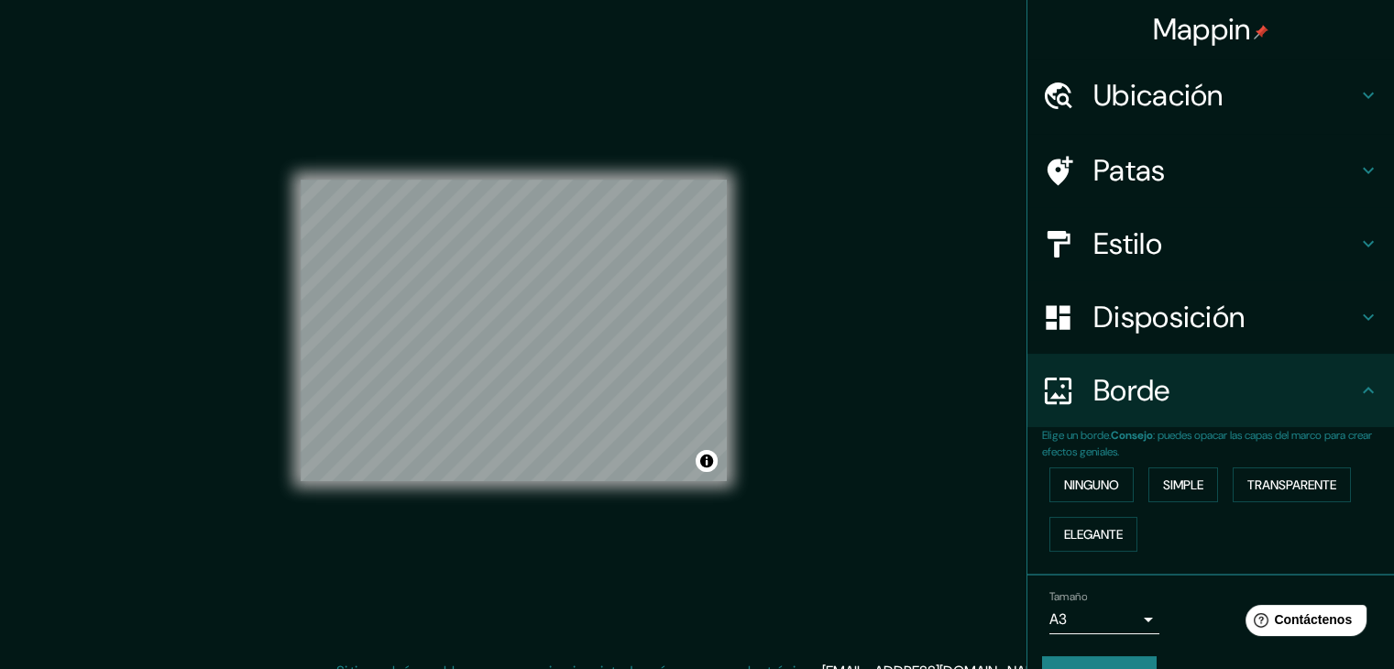
click at [1066, 617] on body "Mappin Ubicación Villavicencio, Departamento del Meta, Colombia Patas Estilo Di…" at bounding box center [697, 334] width 1394 height 669
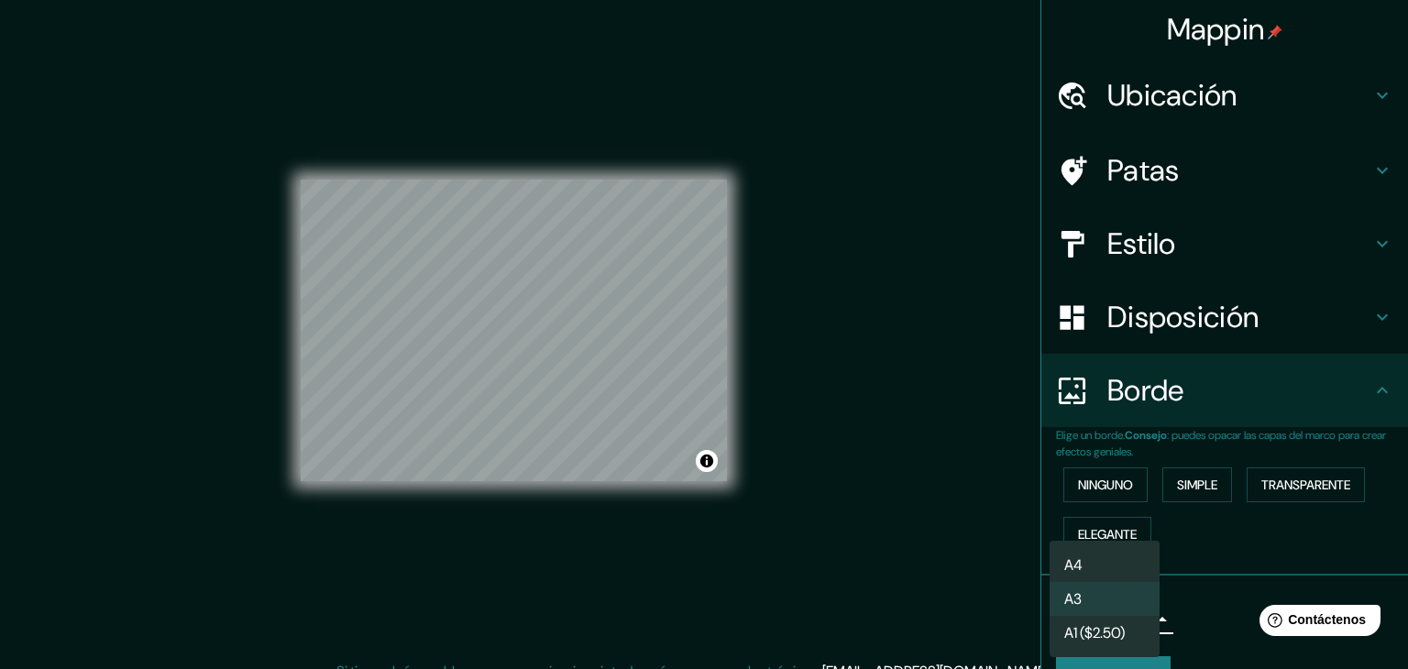
click at [1038, 659] on div at bounding box center [704, 334] width 1408 height 669
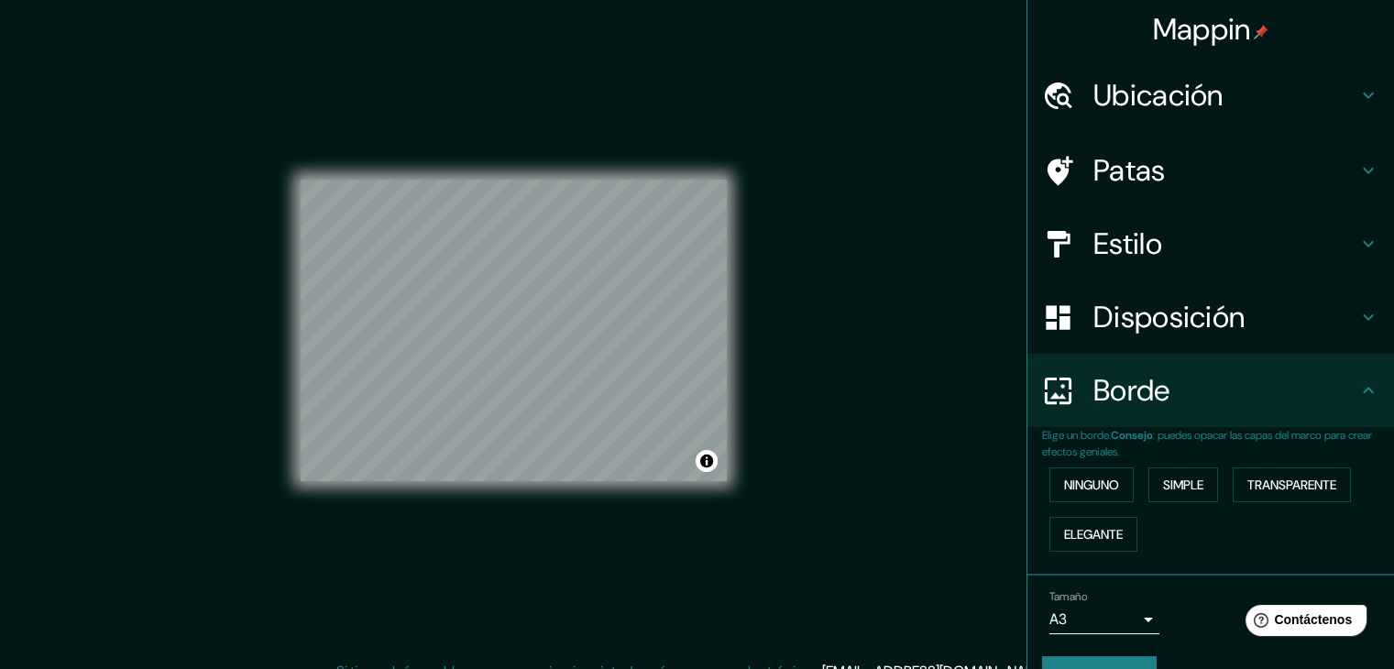
click at [928, 525] on div "Mappin Ubicación Villavicencio, Departamento del Meta, Colombia Patas Estilo Di…" at bounding box center [697, 345] width 1394 height 690
click at [1178, 635] on div "Tamaño A3 a4" at bounding box center [1210, 612] width 337 height 59
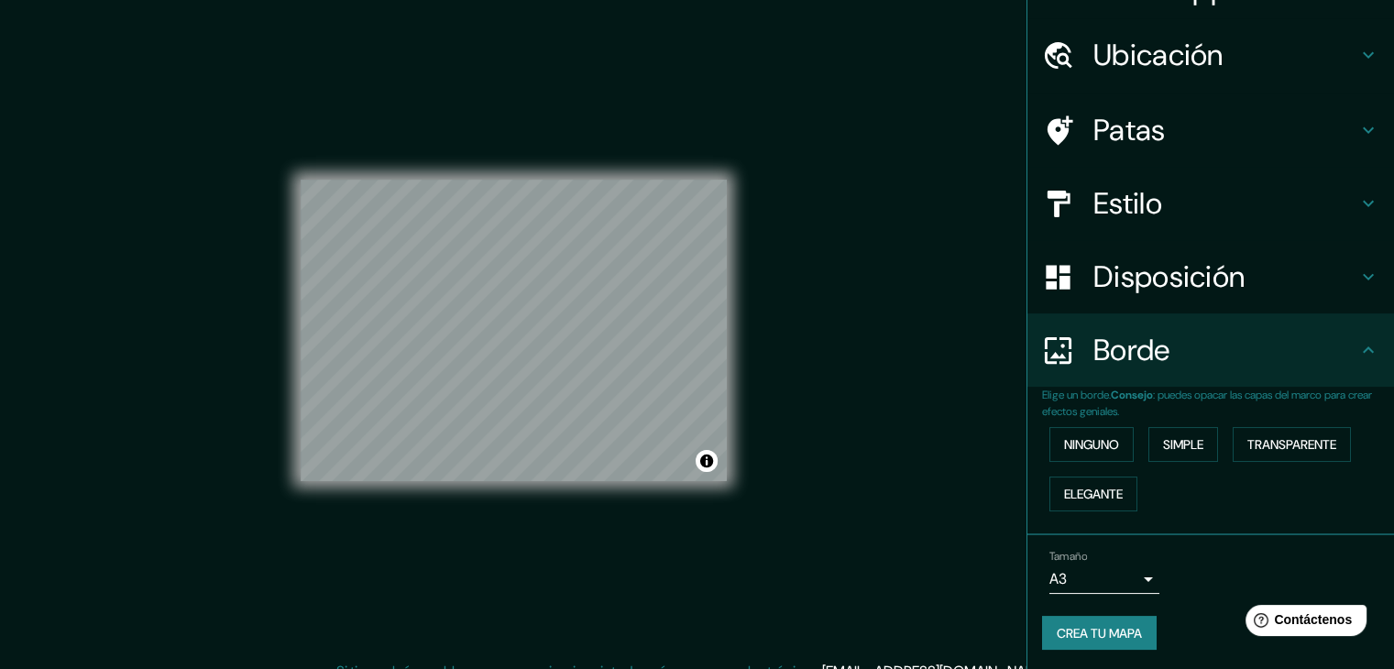
scroll to position [41, 0]
click at [1070, 624] on font "Crea tu mapa" at bounding box center [1099, 632] width 85 height 16
click at [1069, 632] on font "Crea tu mapa" at bounding box center [1099, 632] width 85 height 16
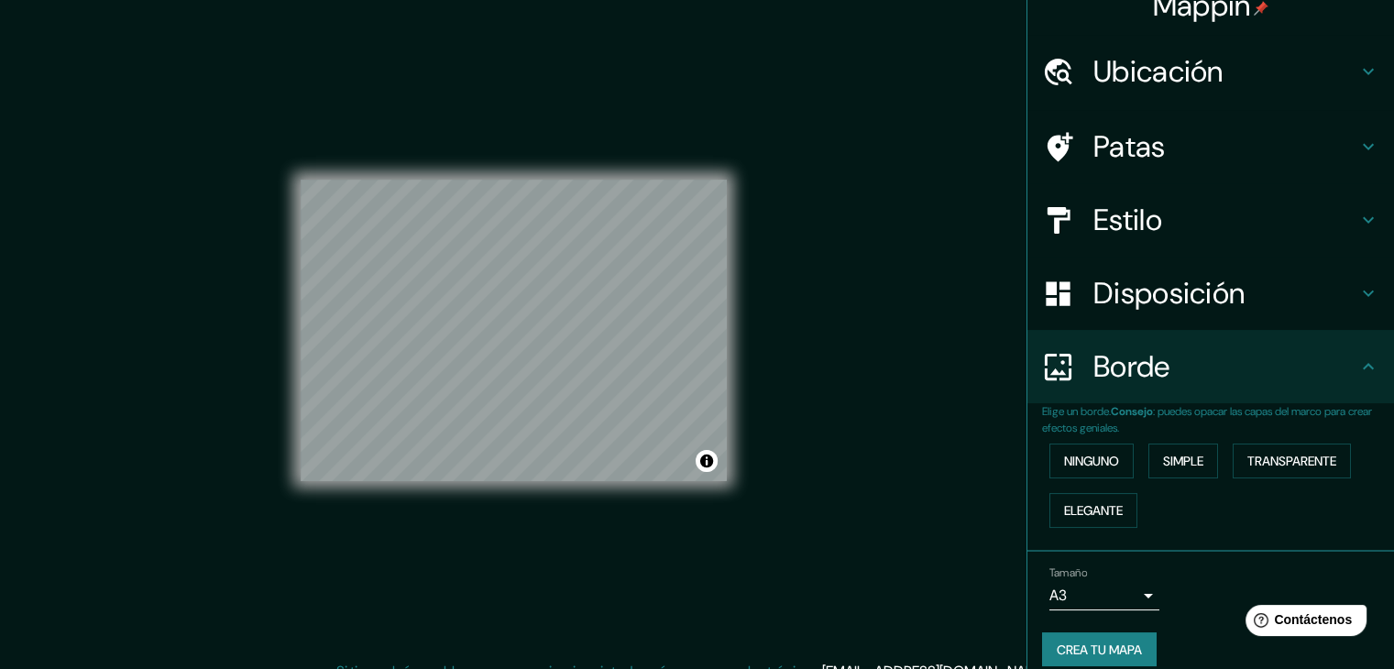
scroll to position [0, 0]
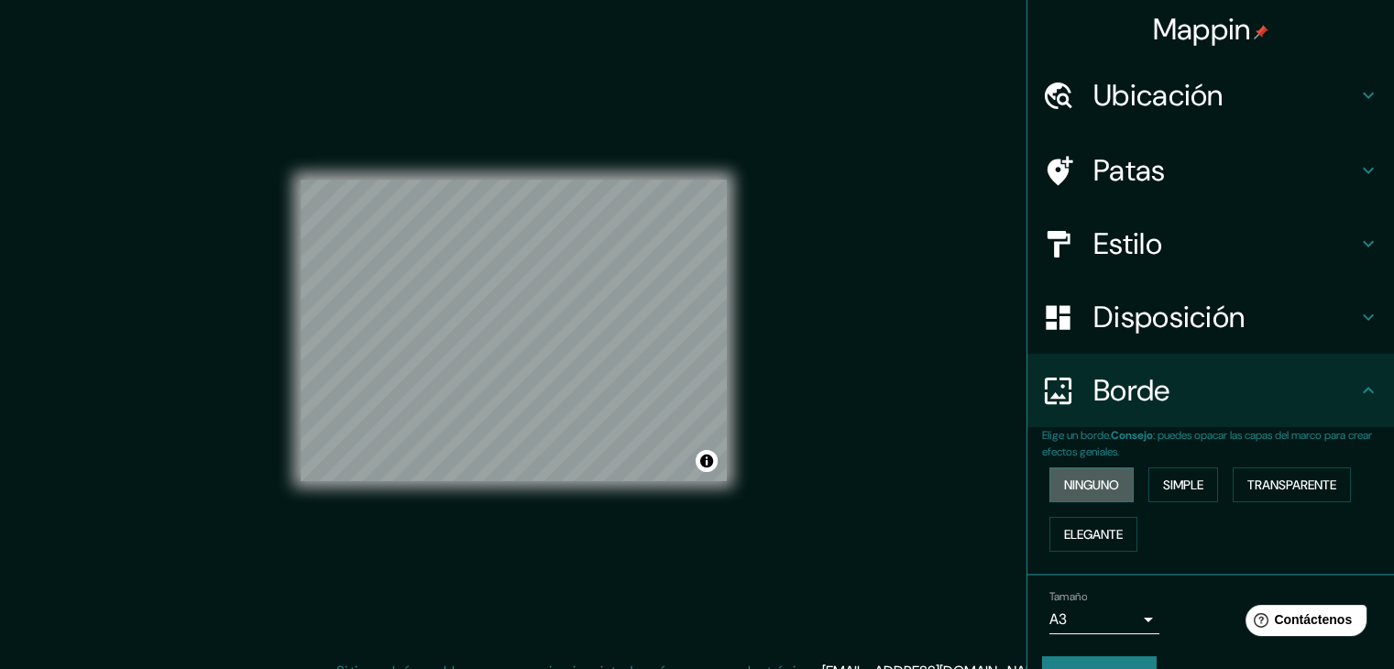
click at [1073, 485] on font "Ninguno" at bounding box center [1091, 485] width 55 height 16
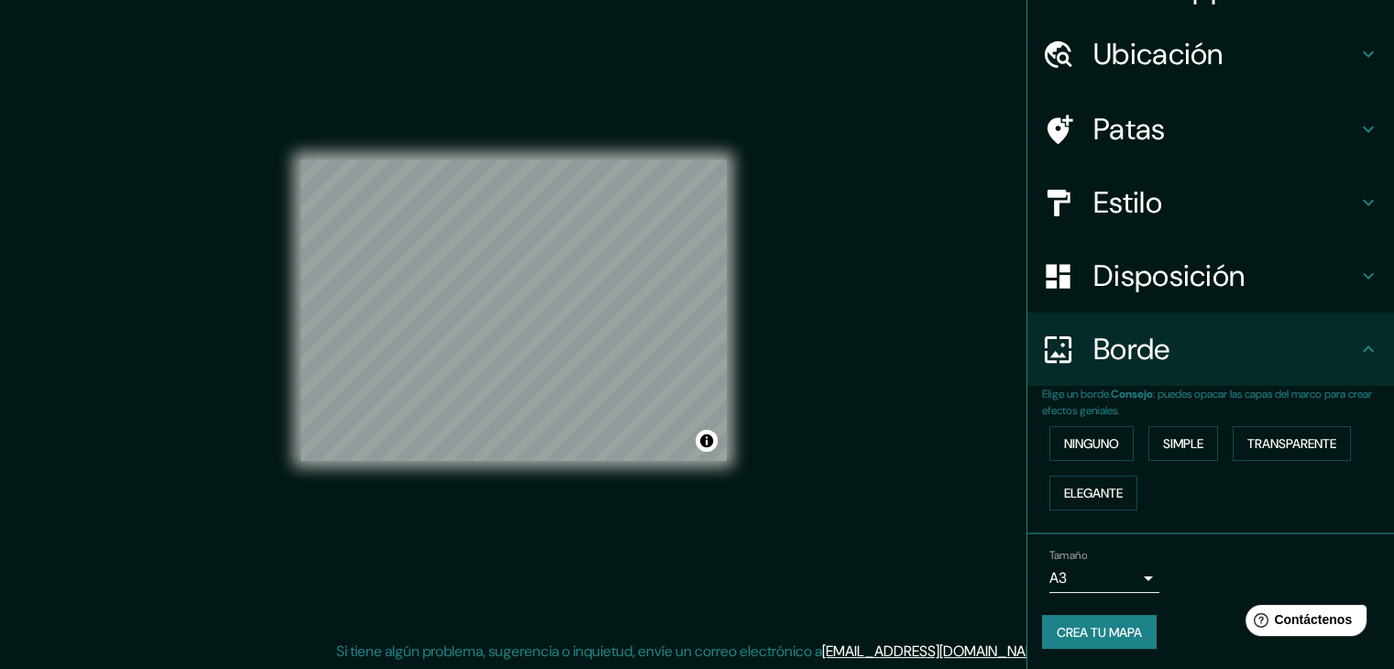
scroll to position [21, 0]
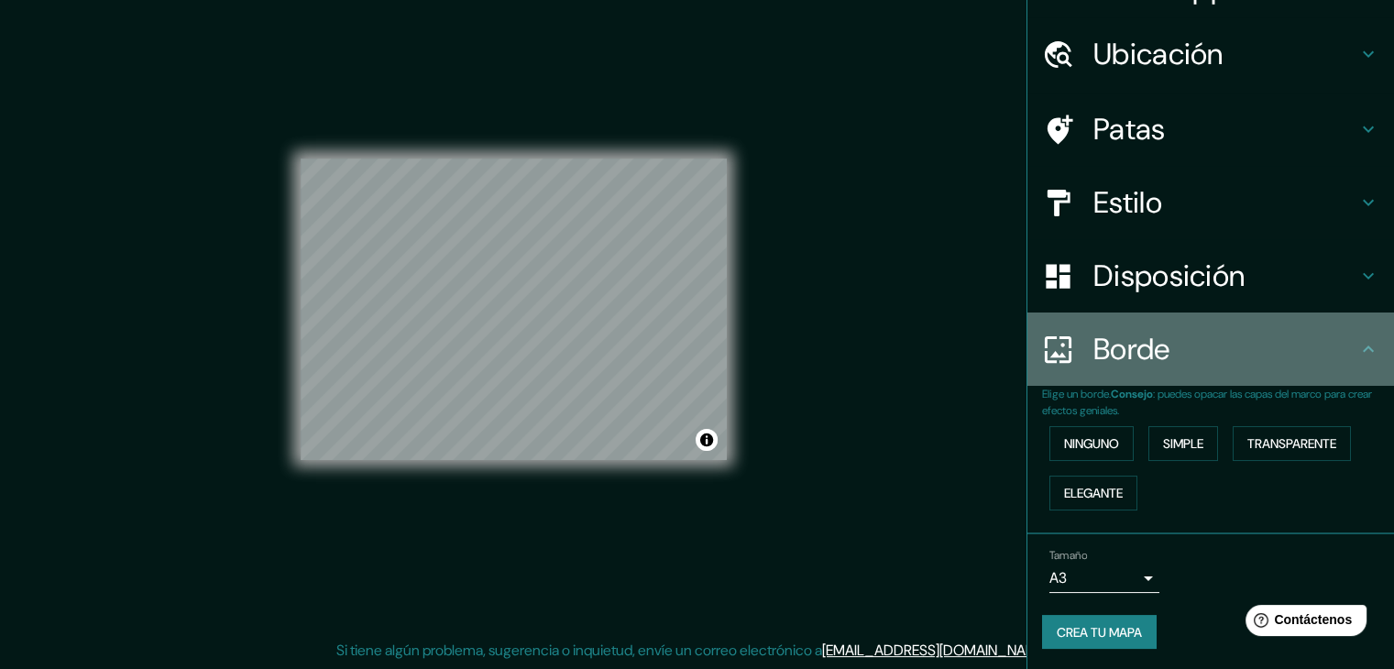
click at [1358, 338] on icon at bounding box center [1368, 349] width 22 height 22
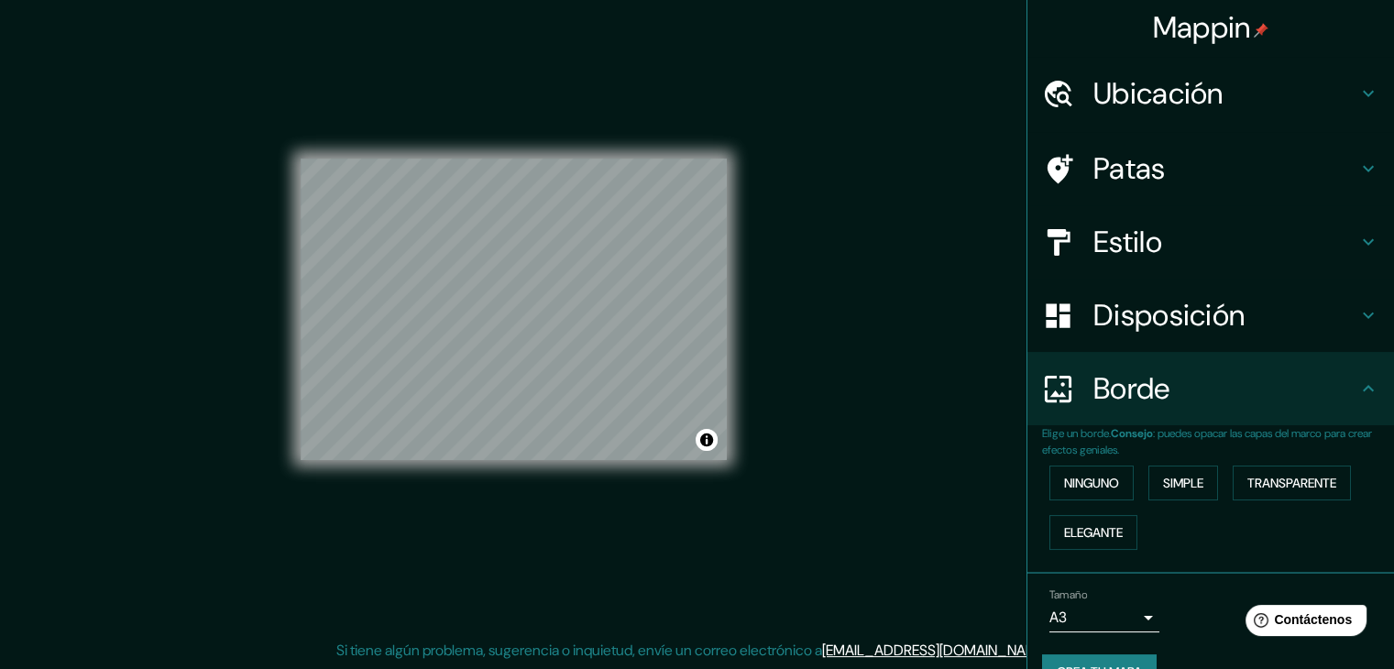
scroll to position [0, 0]
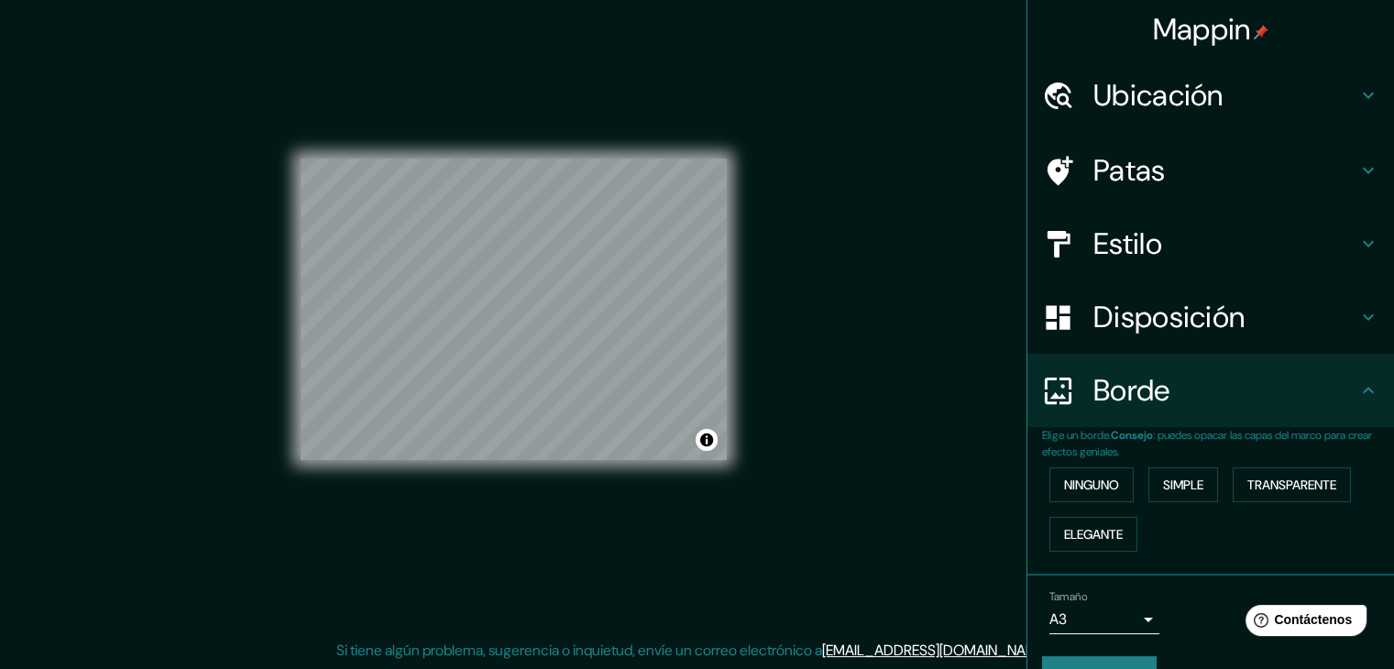
click at [1357, 390] on icon at bounding box center [1368, 390] width 22 height 22
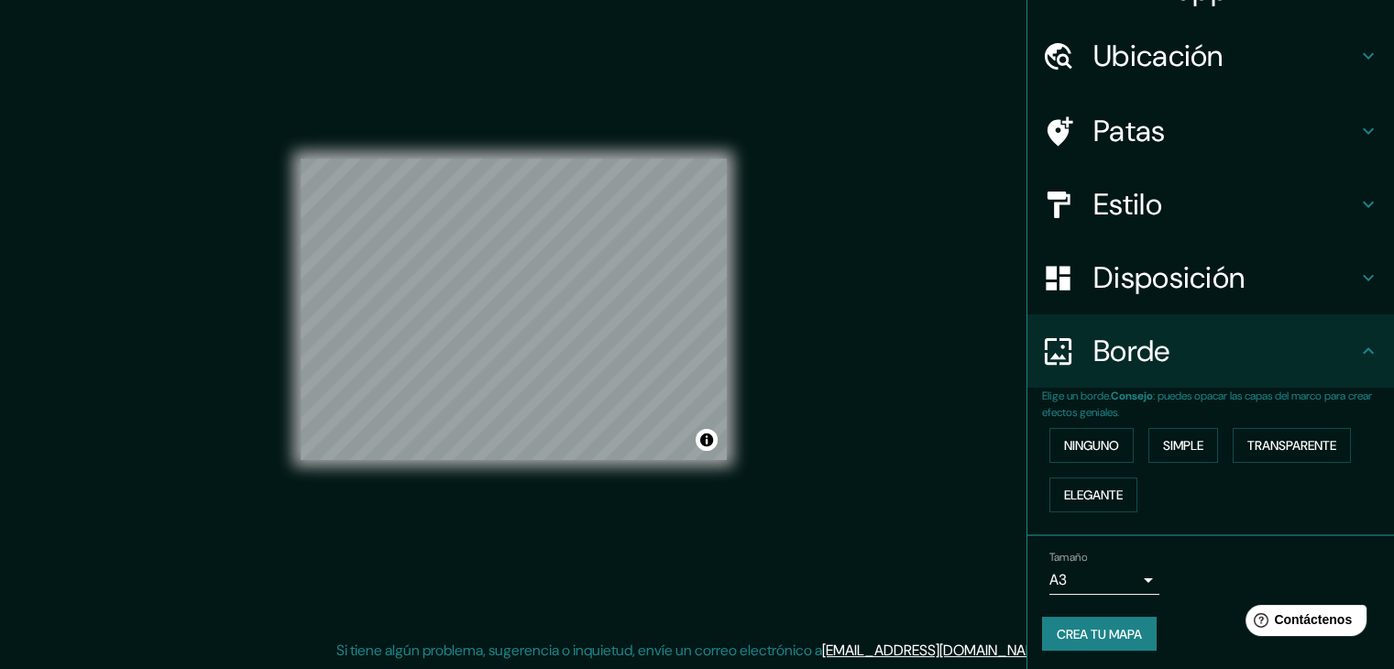
scroll to position [41, 0]
click at [1058, 621] on font "Crea tu mapa" at bounding box center [1099, 633] width 85 height 24
click at [777, 138] on div "Mappin Ubicación Villavicencio, Departamento del Meta, Colombia Patas Estilo Di…" at bounding box center [697, 324] width 1394 height 690
drag, startPoint x: 1116, startPoint y: 556, endPoint x: 1122, endPoint y: 566, distance: 10.7
click at [1122, 565] on div "Tamaño A3 a4" at bounding box center [1105, 571] width 110 height 44
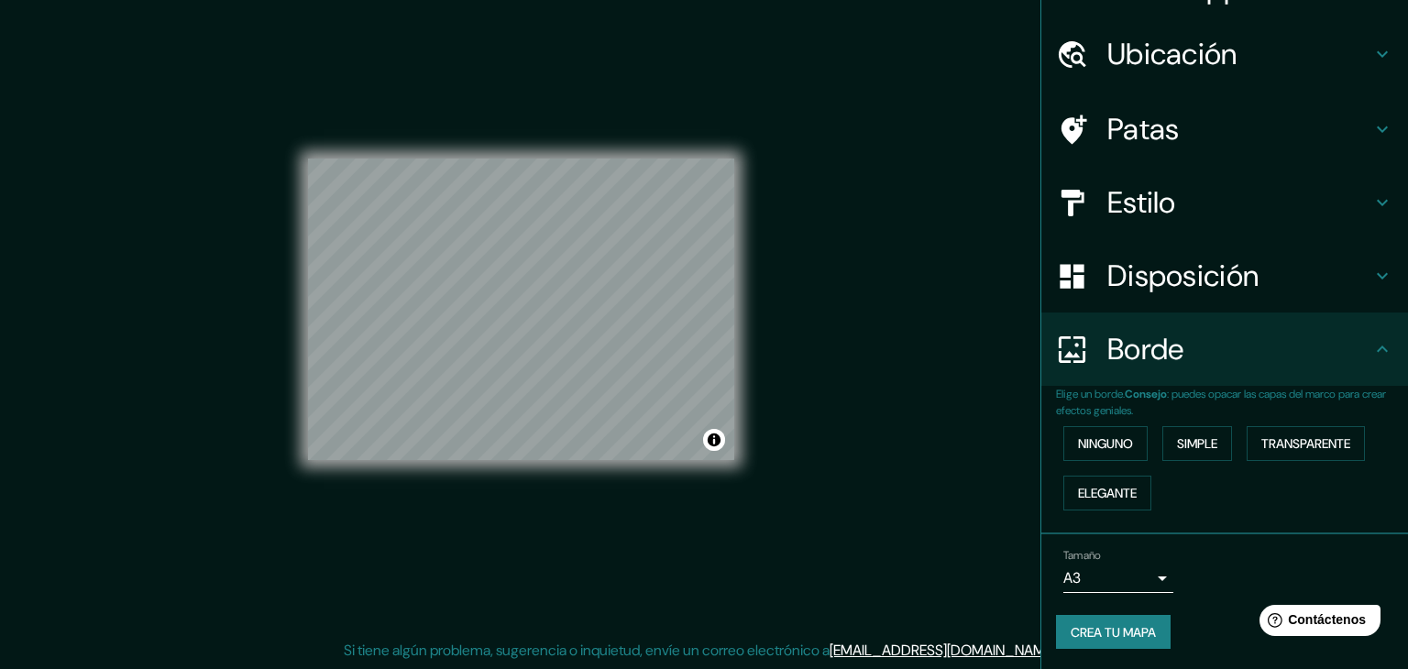
click at [1122, 566] on body "Mappin Ubicación Villavicencio, Departamento del Meta, Colombia Patas Estilo Di…" at bounding box center [704, 313] width 1408 height 669
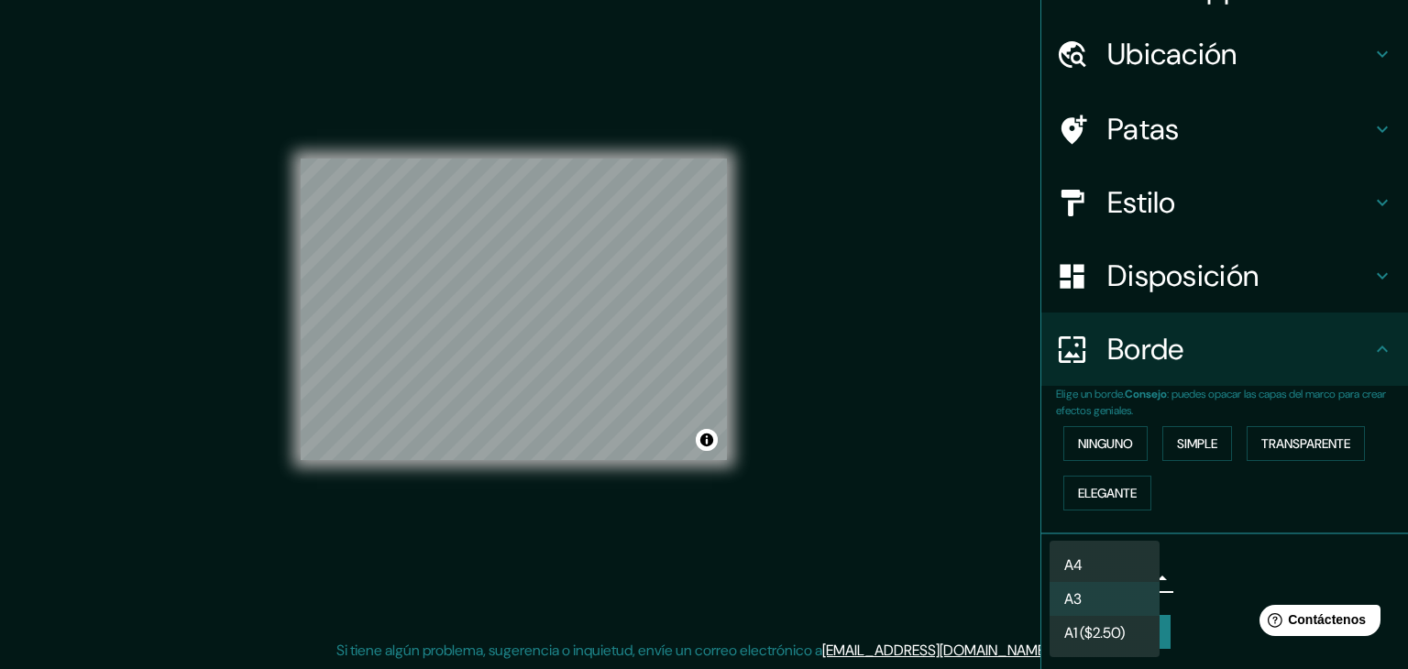
click at [1104, 572] on li "A4" at bounding box center [1105, 565] width 110 height 34
type input "single"
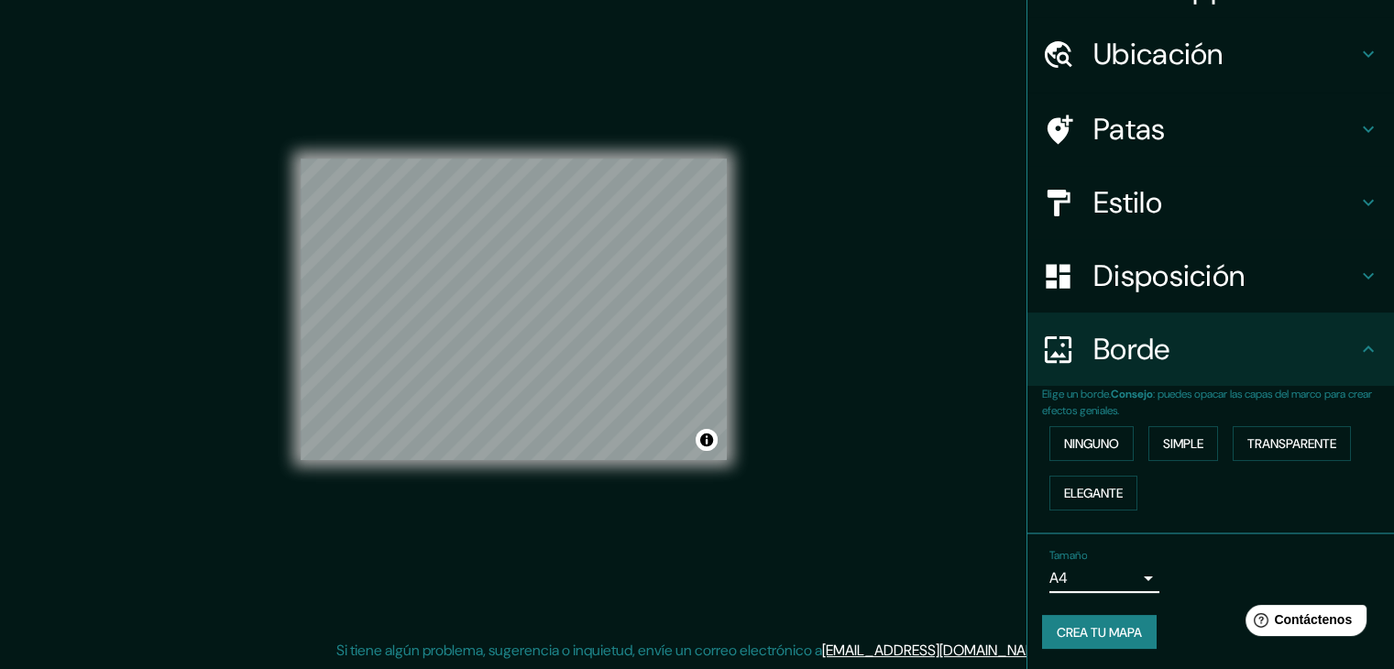
click at [1111, 635] on font "Crea tu mapa" at bounding box center [1099, 632] width 85 height 16
